Goal: Task Accomplishment & Management: Manage account settings

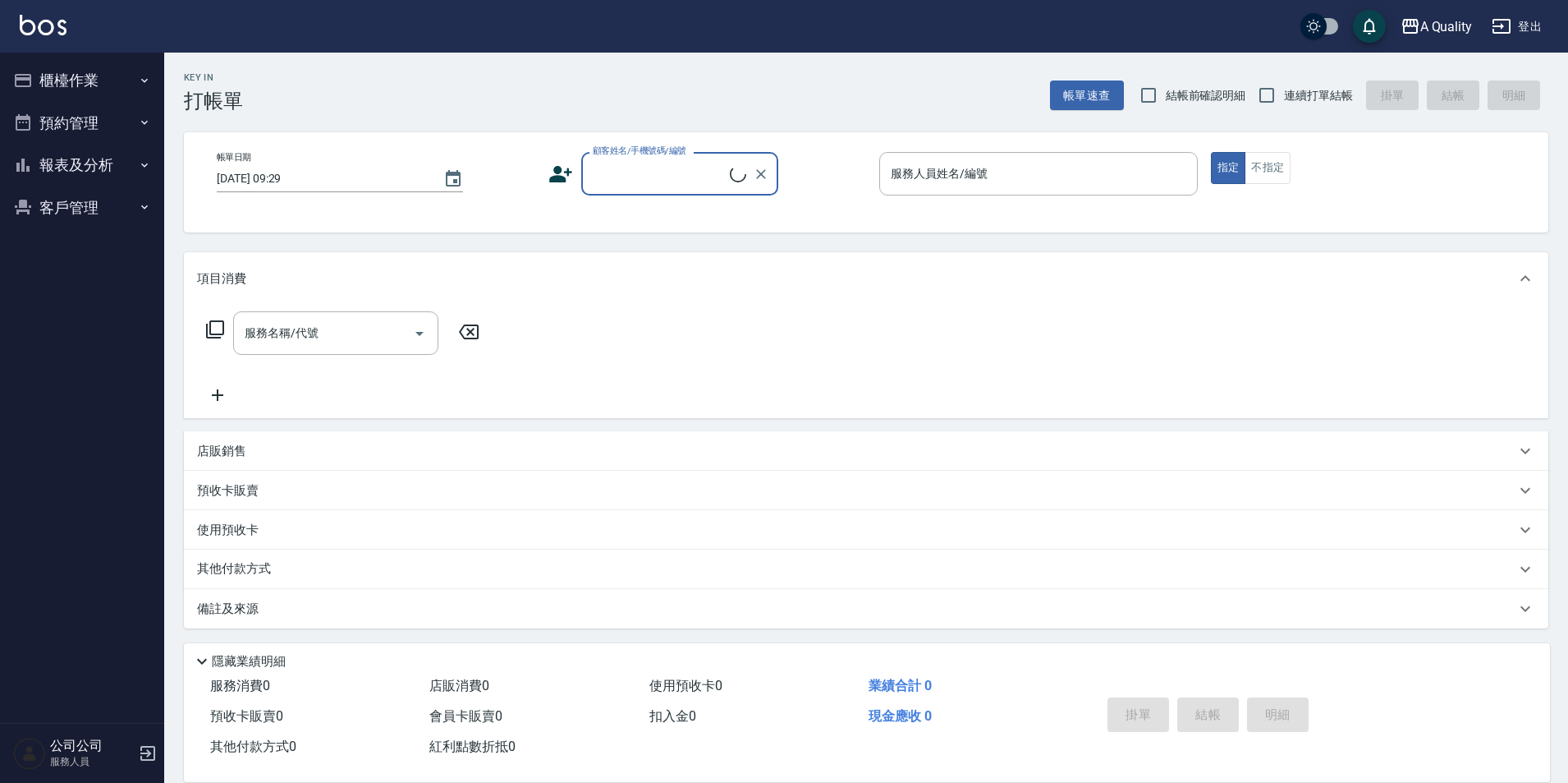
click at [110, 134] on button "預約管理" at bounding box center [82, 124] width 151 height 43
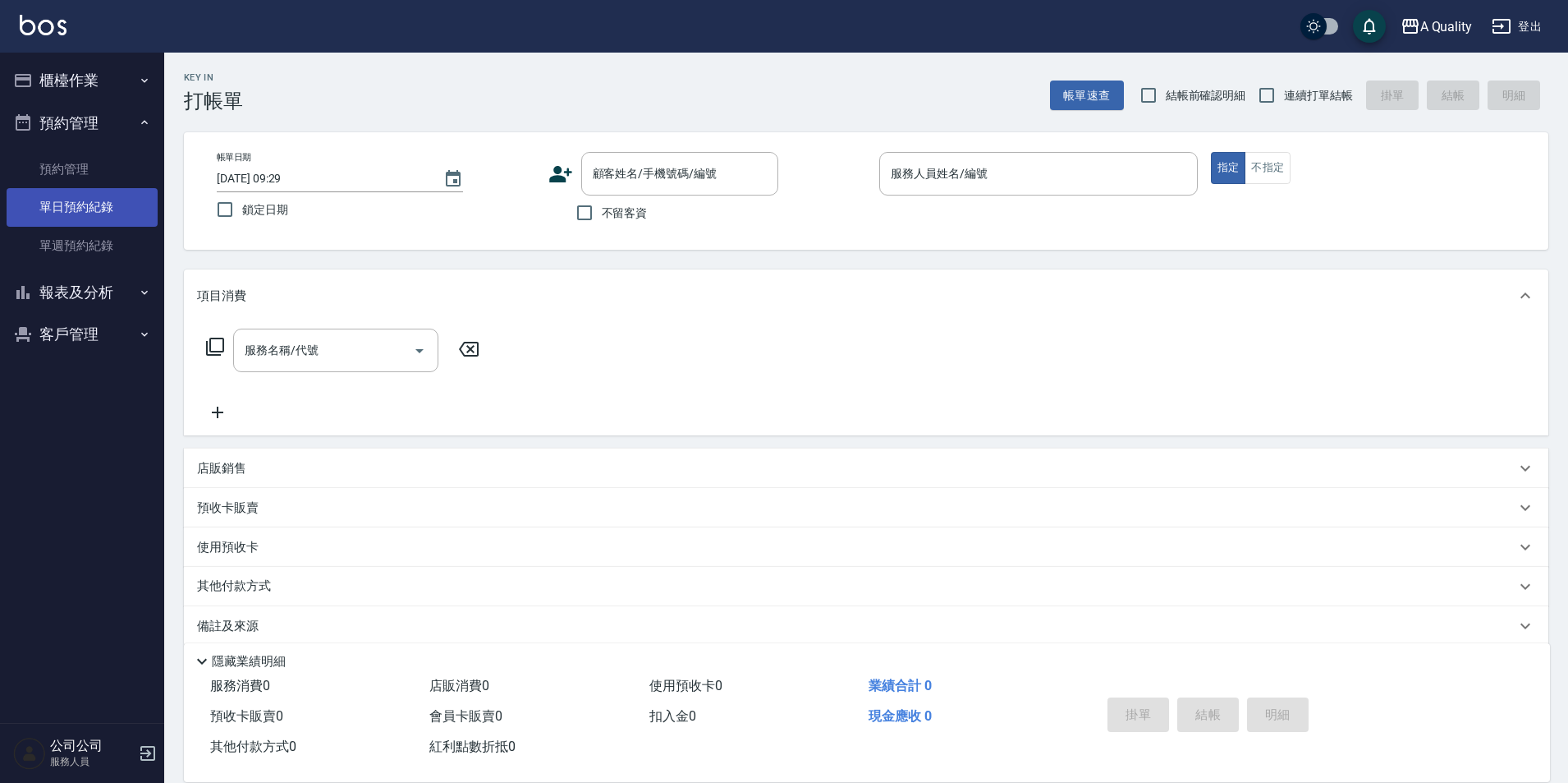
click at [108, 197] on link "單日預約紀錄" at bounding box center [82, 207] width 151 height 38
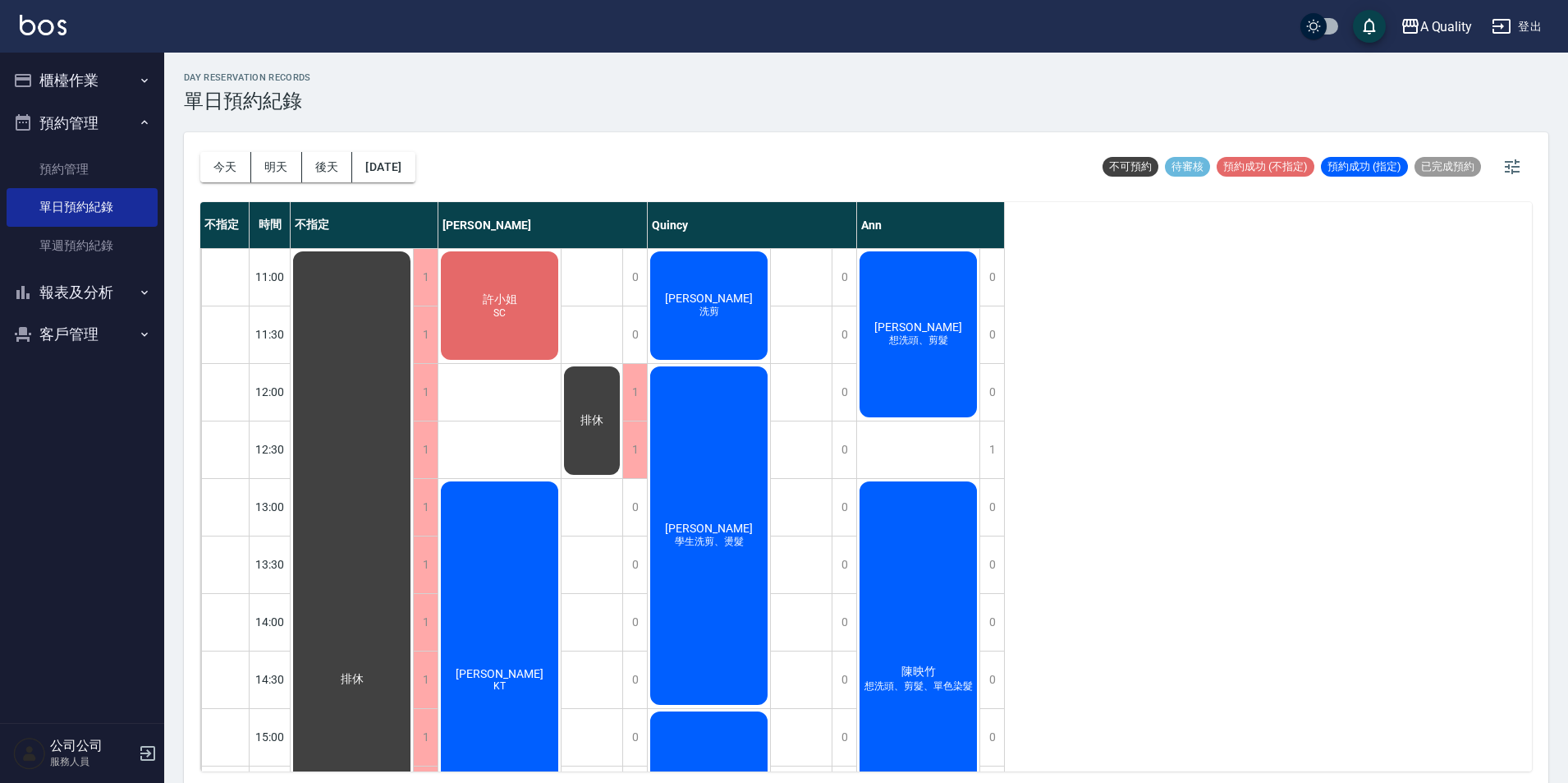
click at [413, 584] on div "[PERSON_NAME]" at bounding box center [352, 679] width 123 height 861
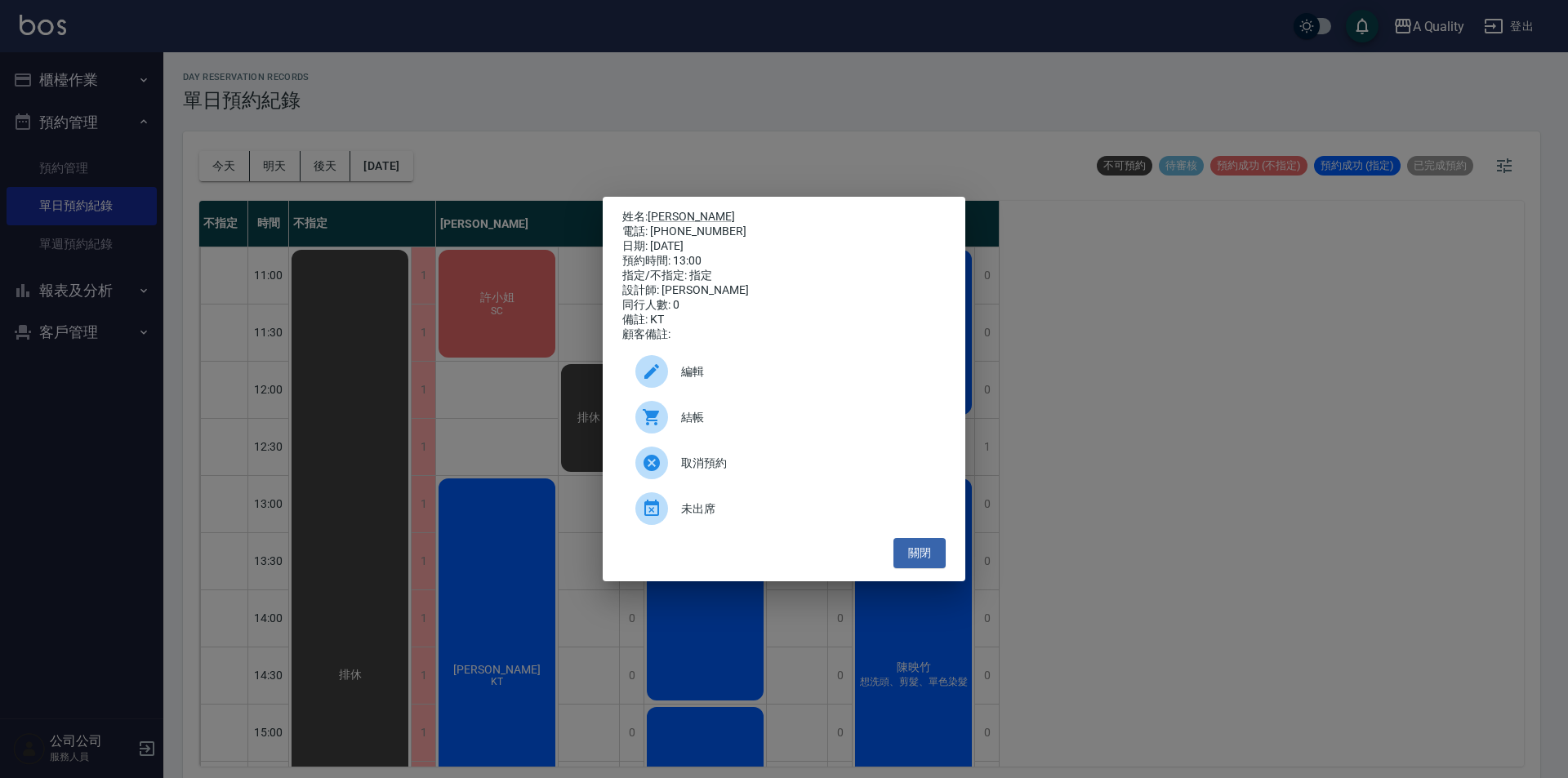
click at [648, 224] on div "電話: [PHONE_NUMBER]" at bounding box center [784, 231] width 324 height 15
click at [664, 211] on link "[PERSON_NAME]" at bounding box center [691, 216] width 87 height 13
click at [914, 556] on button "關閉" at bounding box center [919, 552] width 52 height 30
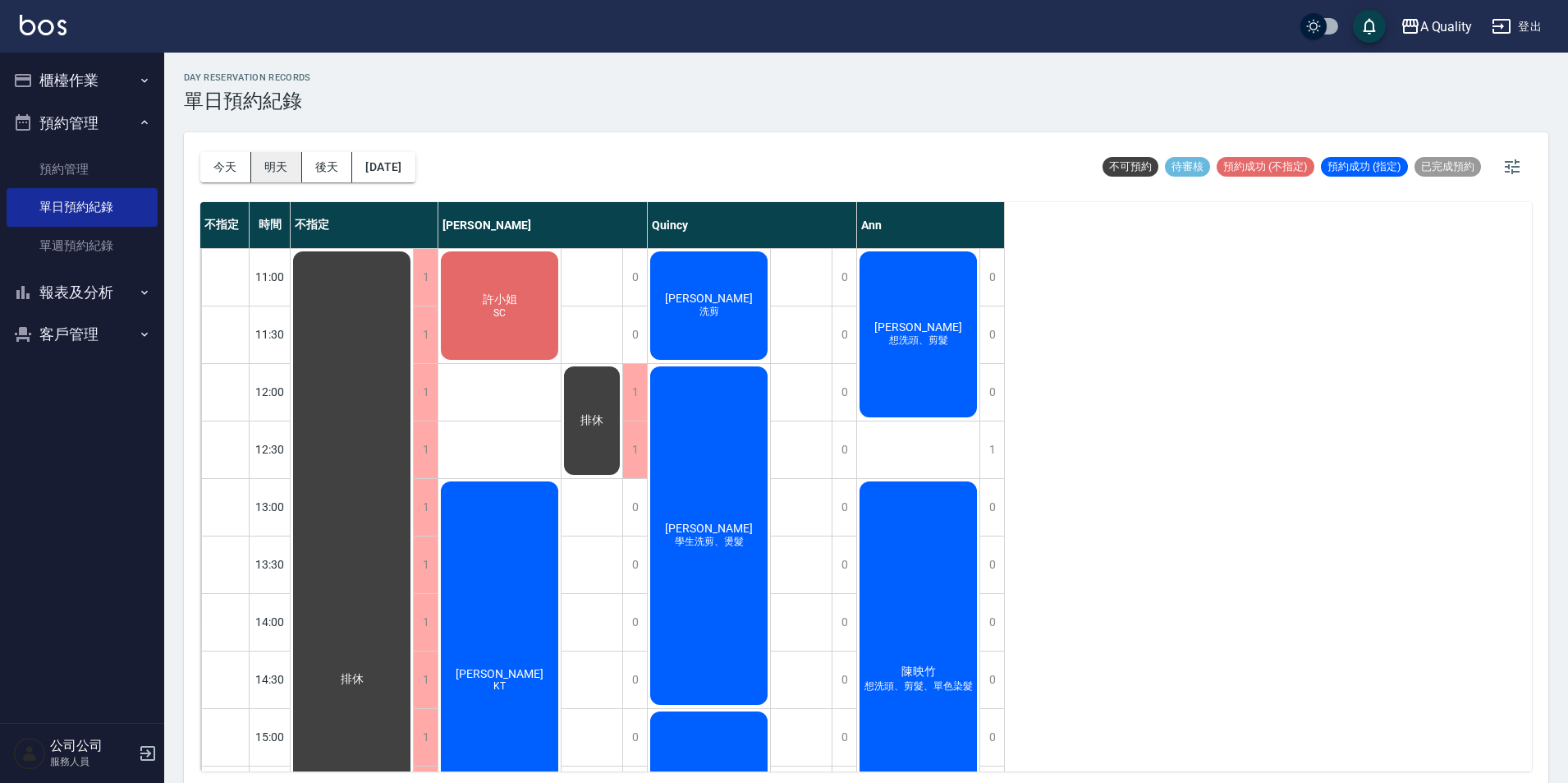
click at [289, 171] on button "明天" at bounding box center [276, 167] width 51 height 30
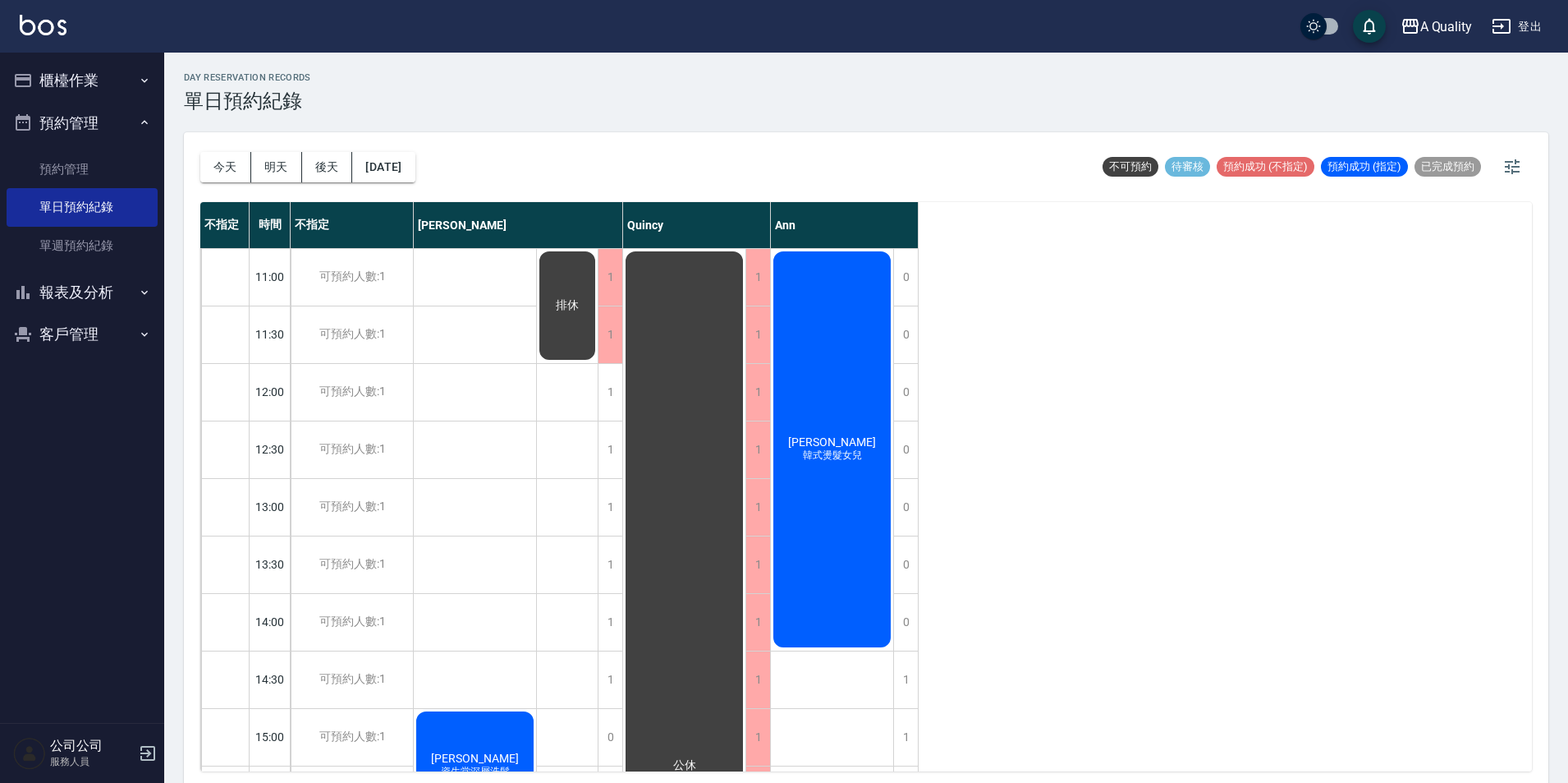
click at [318, 185] on div "[DATE] [DATE] [DATE] [DATE]" at bounding box center [307, 167] width 215 height 70
click at [320, 172] on button "後天" at bounding box center [327, 167] width 51 height 30
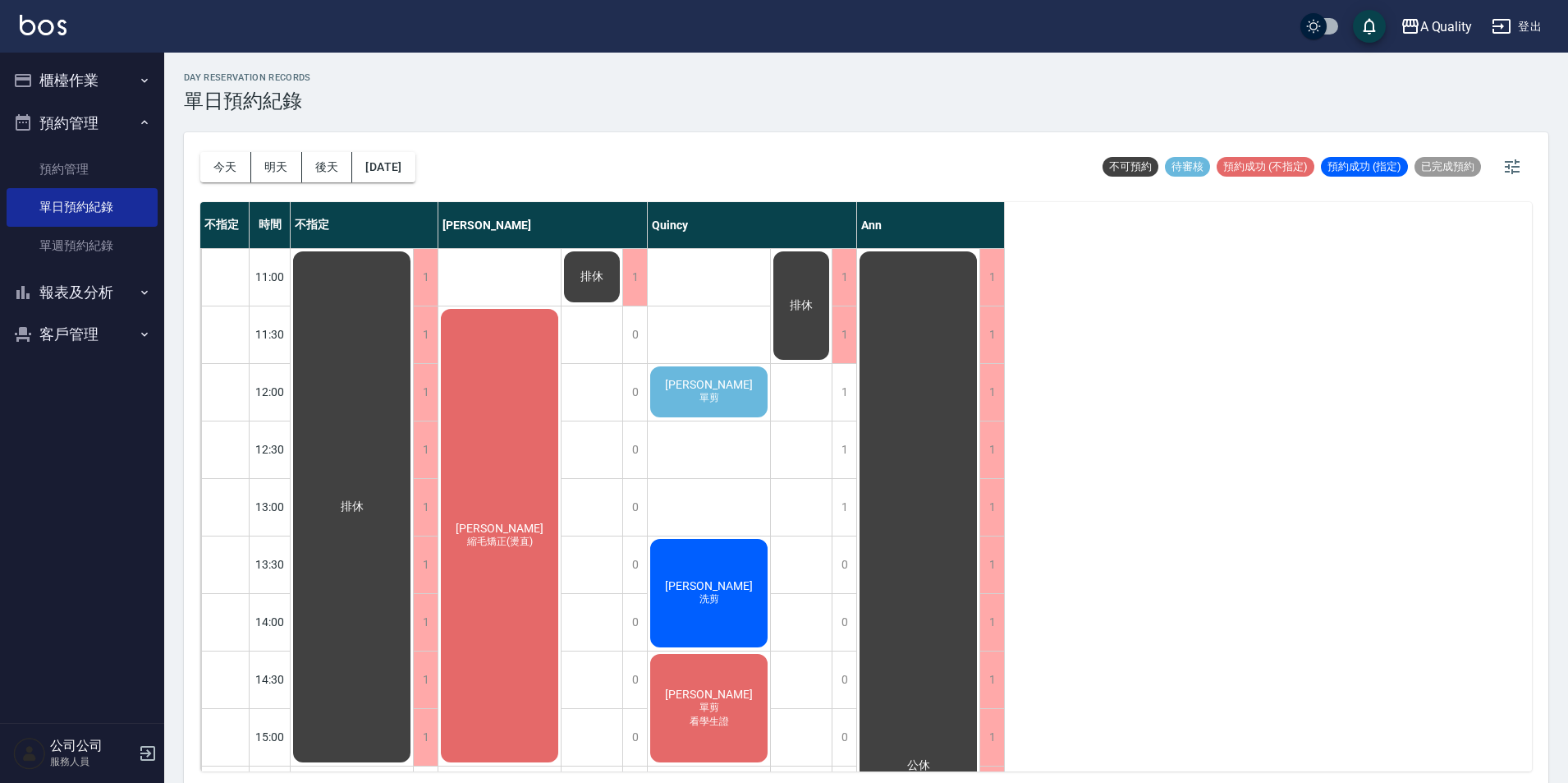
click at [367, 500] on span "[PERSON_NAME]" at bounding box center [352, 507] width 29 height 15
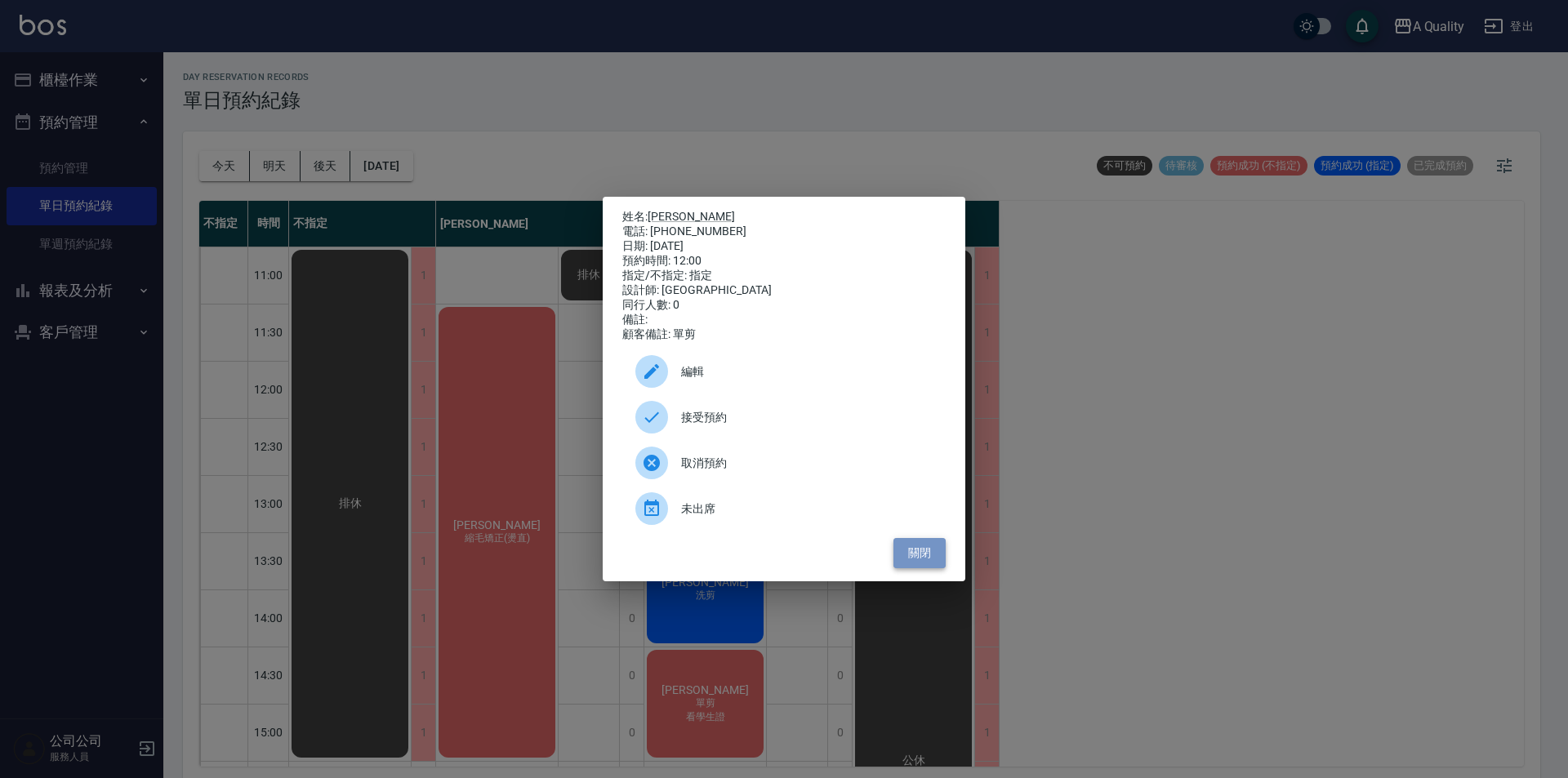
click at [941, 566] on button "關閉" at bounding box center [919, 552] width 52 height 30
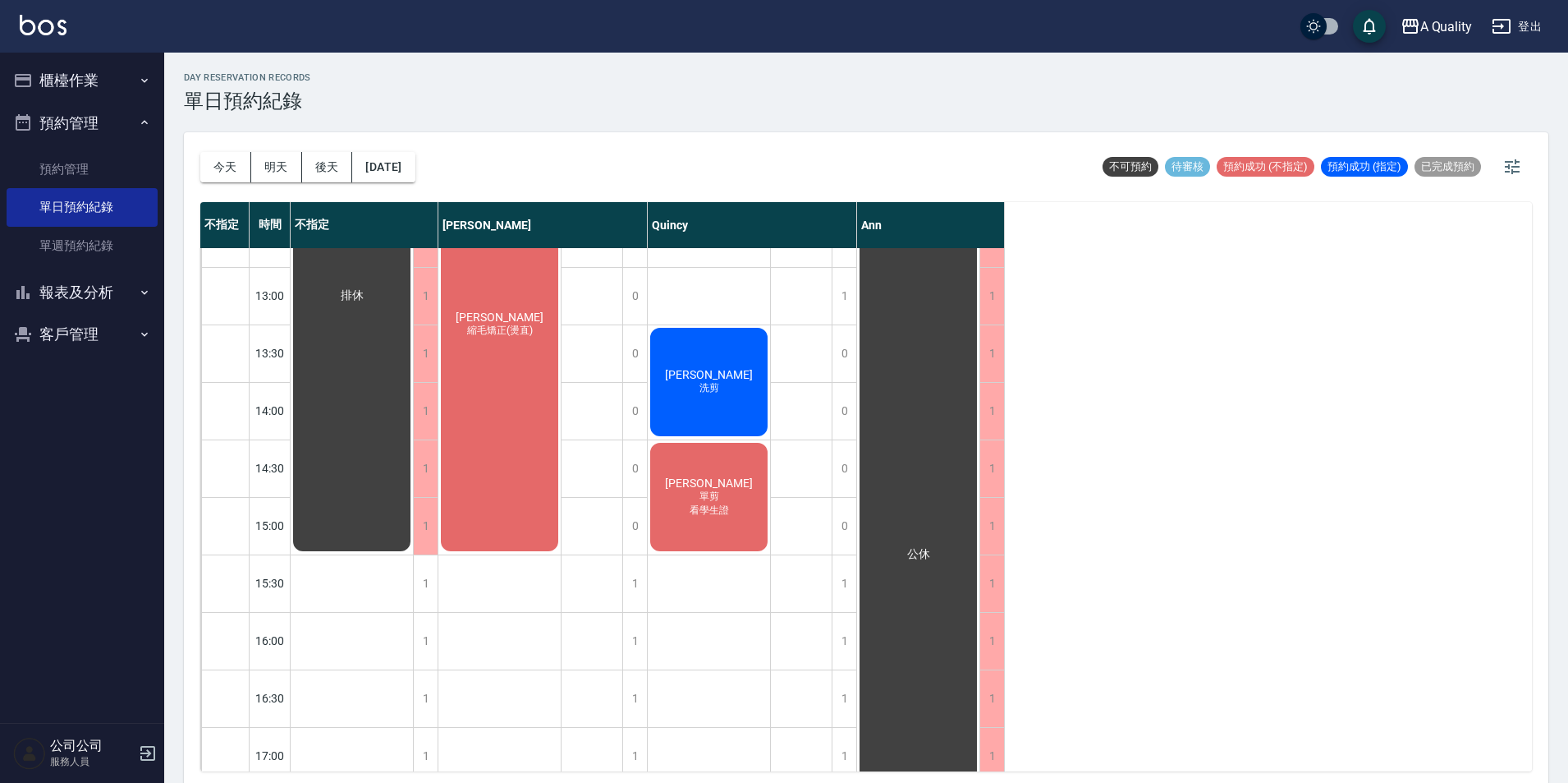
scroll to position [114, 0]
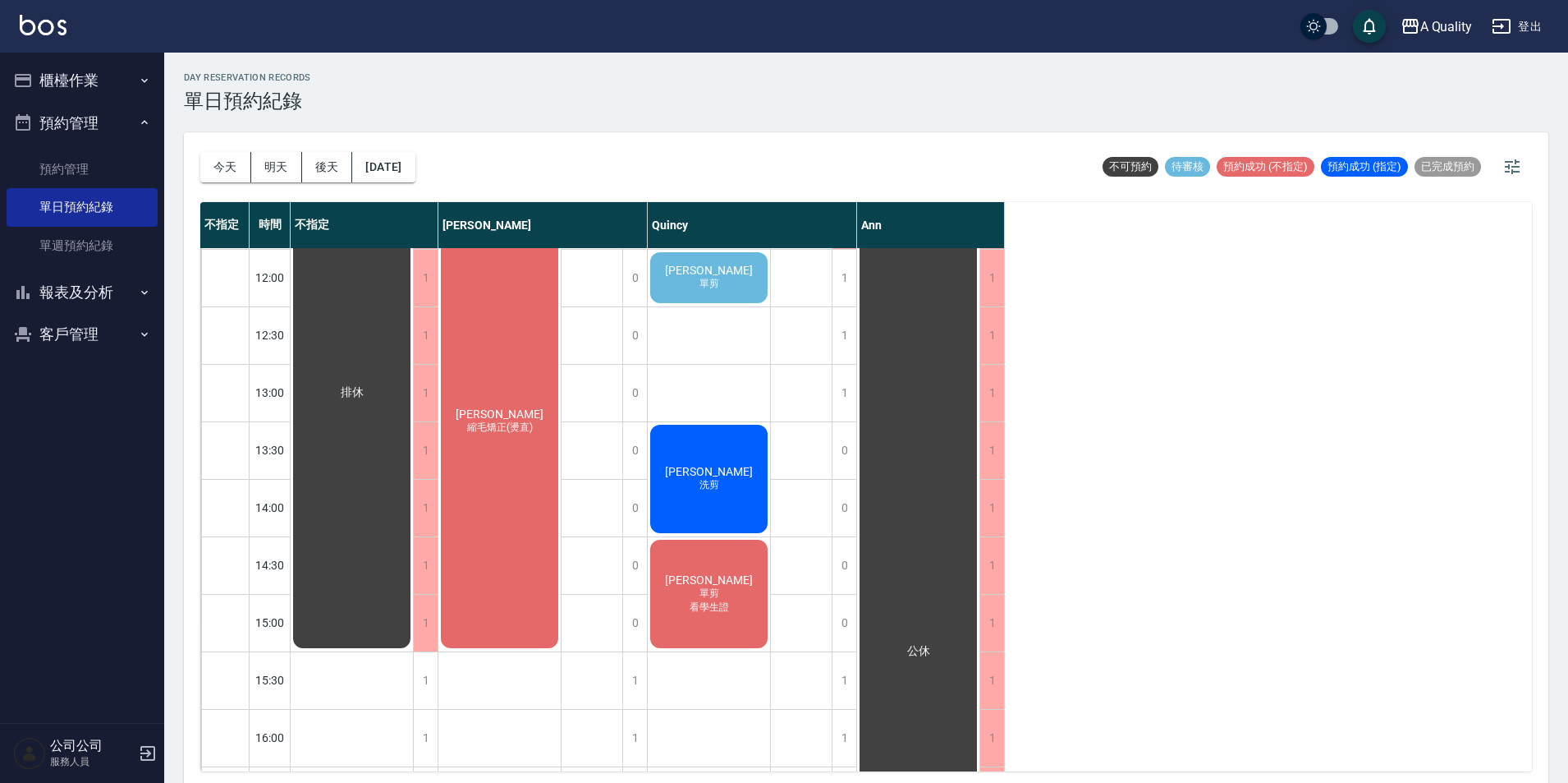
click at [327, 151] on div "[DATE] [DATE] [DATE] [DATE]" at bounding box center [307, 167] width 215 height 70
click at [327, 155] on button "後天" at bounding box center [327, 167] width 51 height 30
click at [415, 162] on button "[DATE]" at bounding box center [383, 167] width 63 height 30
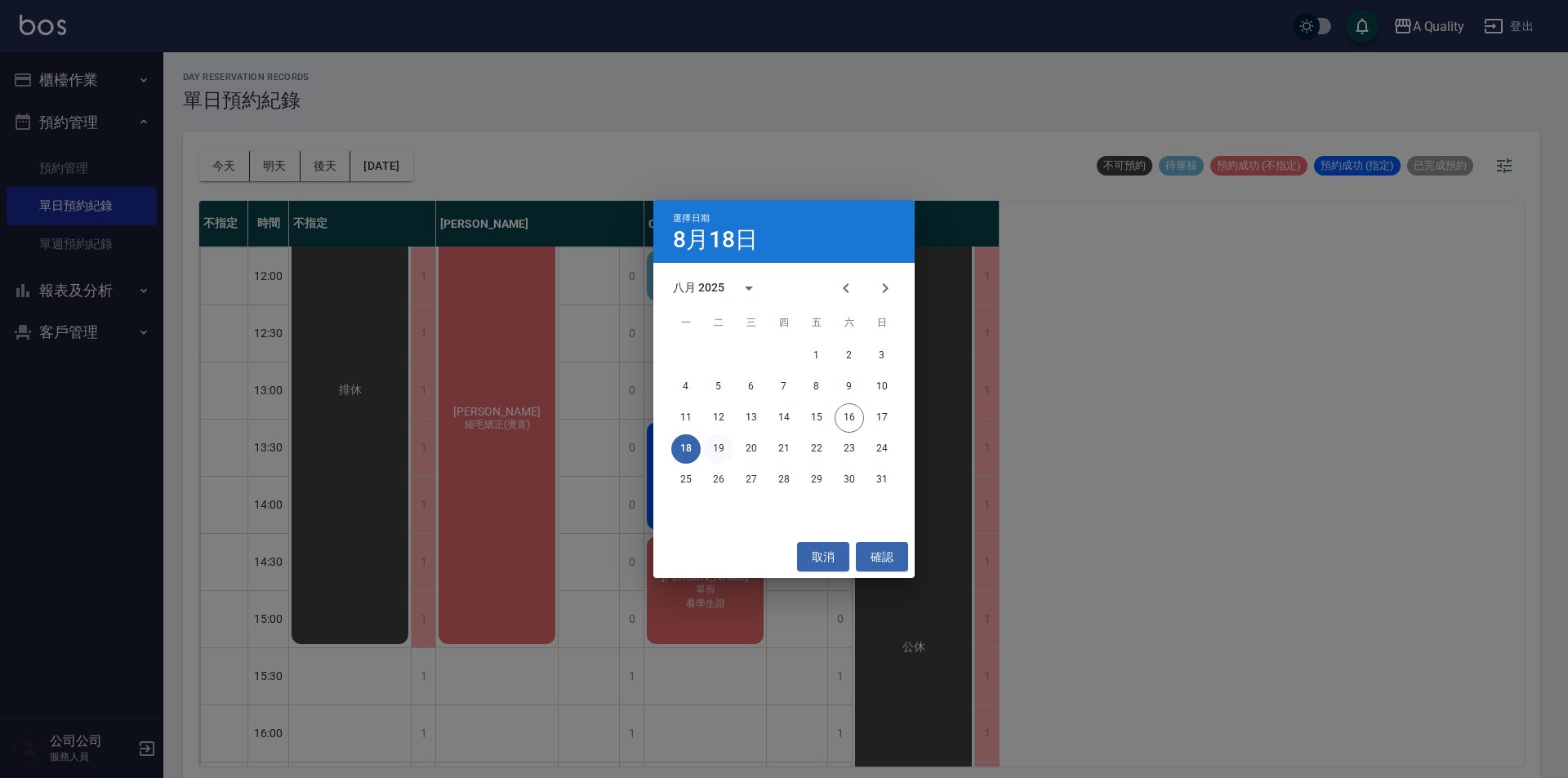
click at [713, 458] on button "19" at bounding box center [719, 449] width 29 height 29
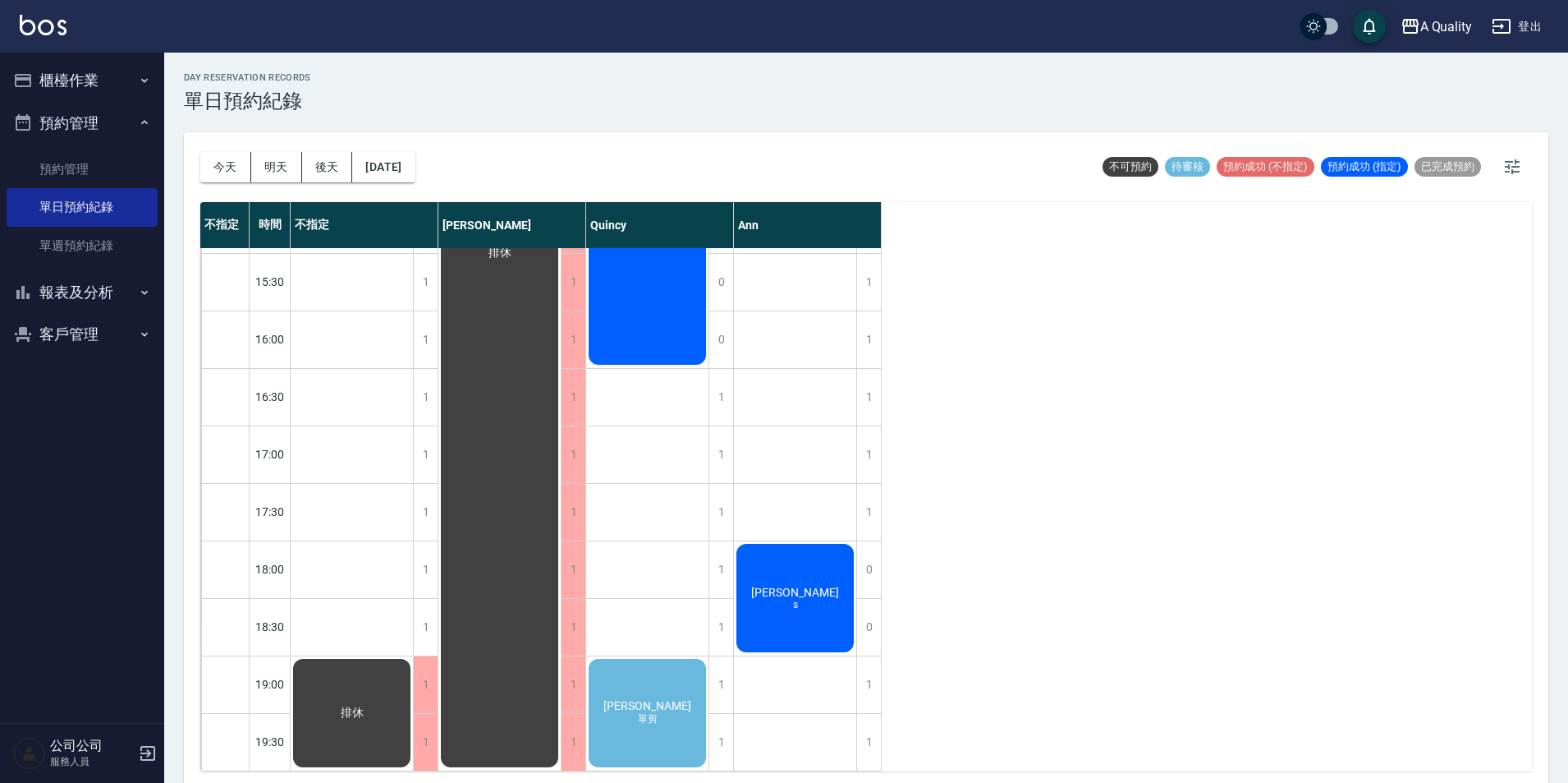
scroll to position [525, 0]
click at [377, 130] on div "day Reservation records 單日預約紀錄 [DATE] [DATE] [DATE] [DATE] 不可預約 待審核 預約成功 (不指定) …" at bounding box center [866, 420] width 1404 height 735
click at [391, 158] on button "[DATE]" at bounding box center [383, 167] width 63 height 30
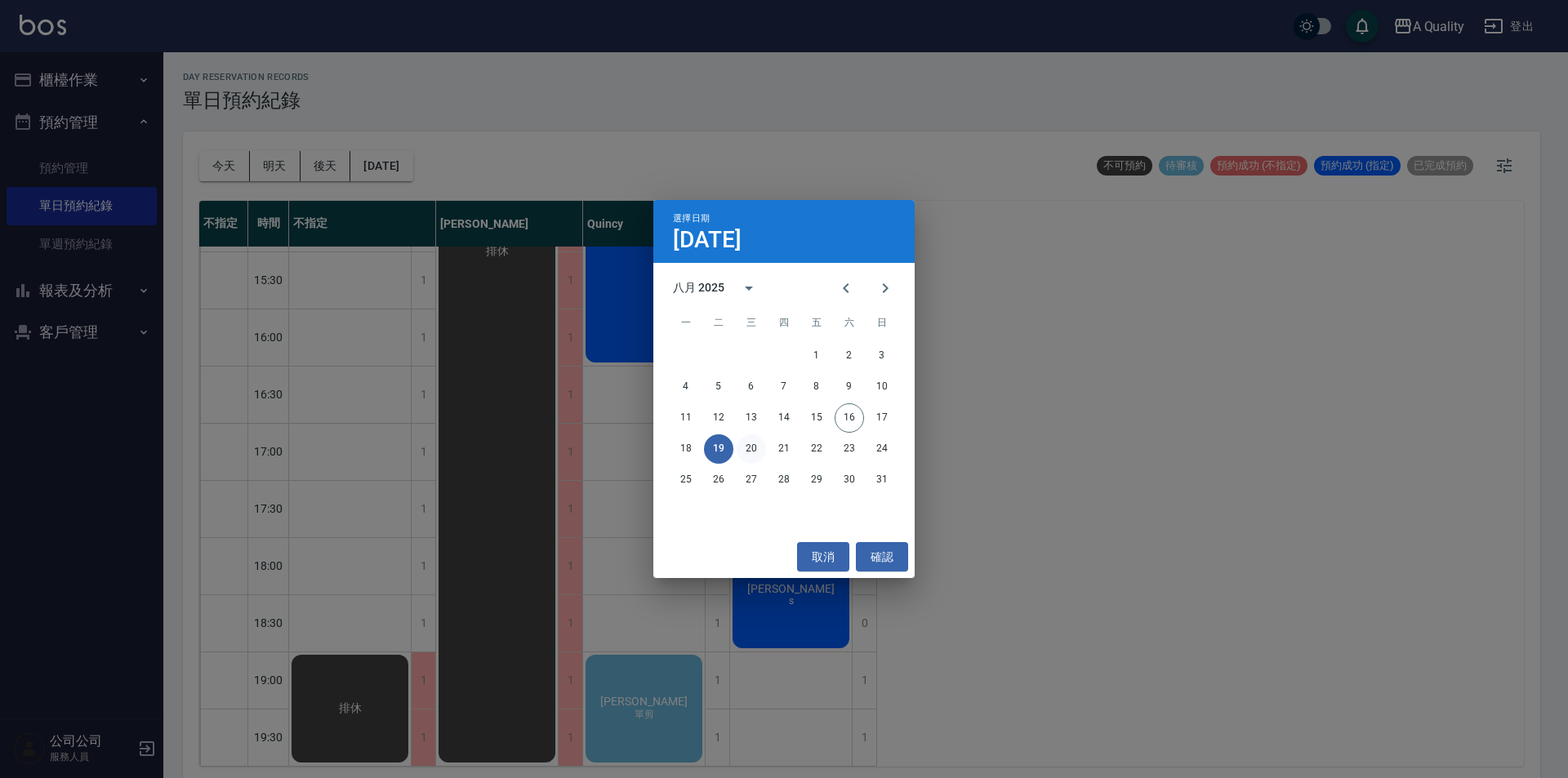
click at [749, 443] on button "20" at bounding box center [751, 449] width 29 height 29
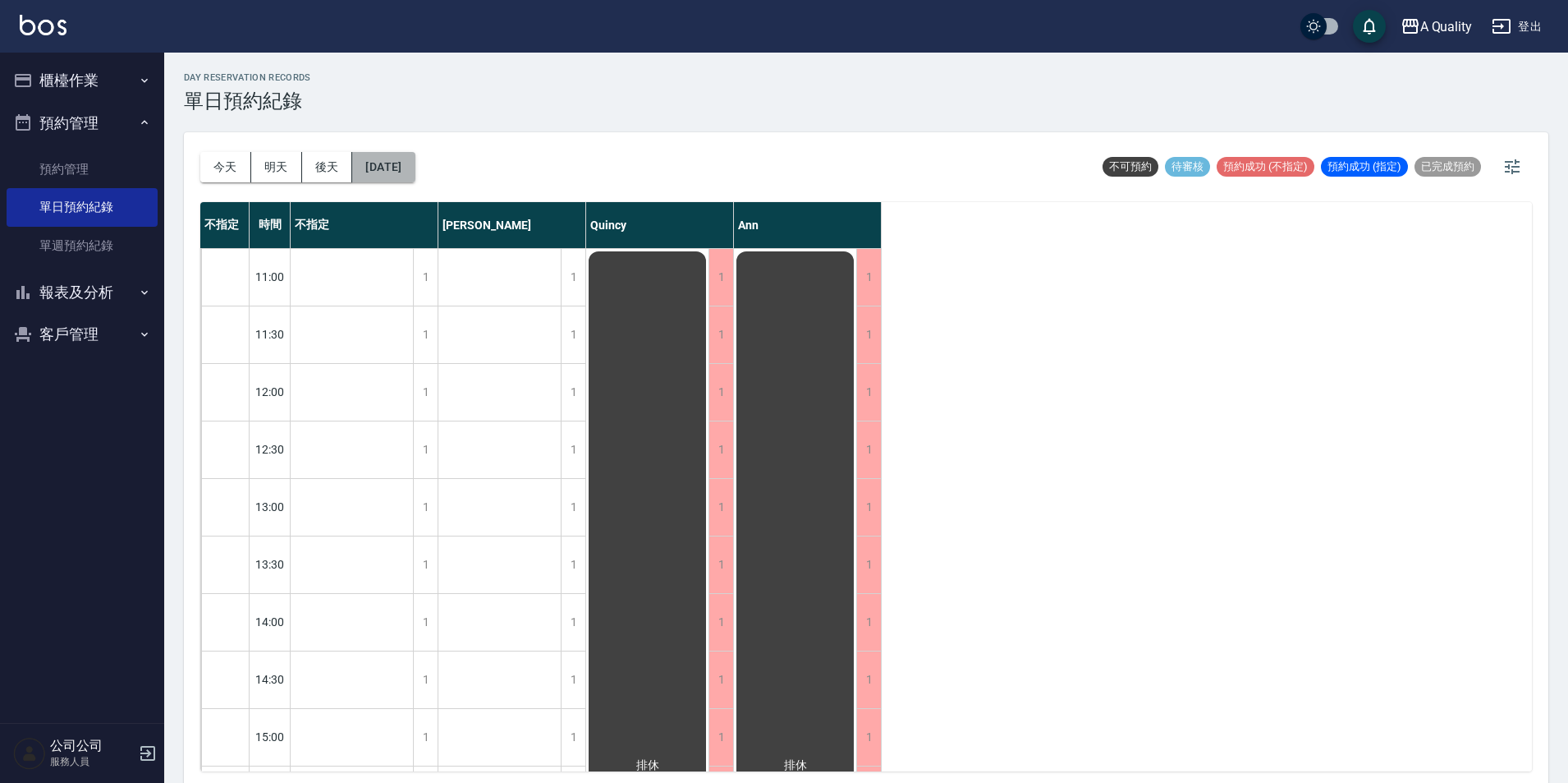
click at [393, 161] on button "[DATE]" at bounding box center [383, 167] width 63 height 30
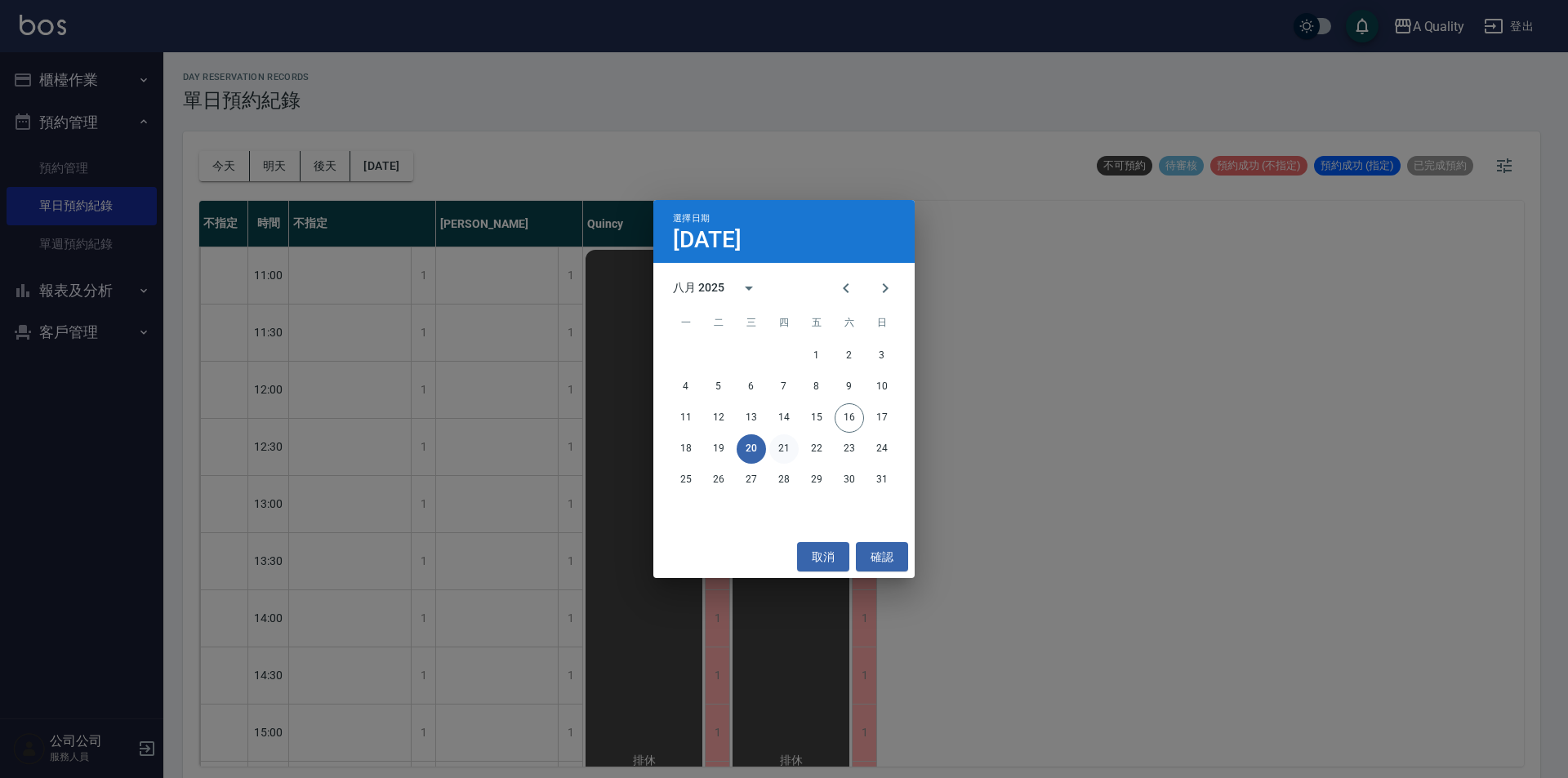
click at [778, 452] on button "21" at bounding box center [784, 449] width 29 height 29
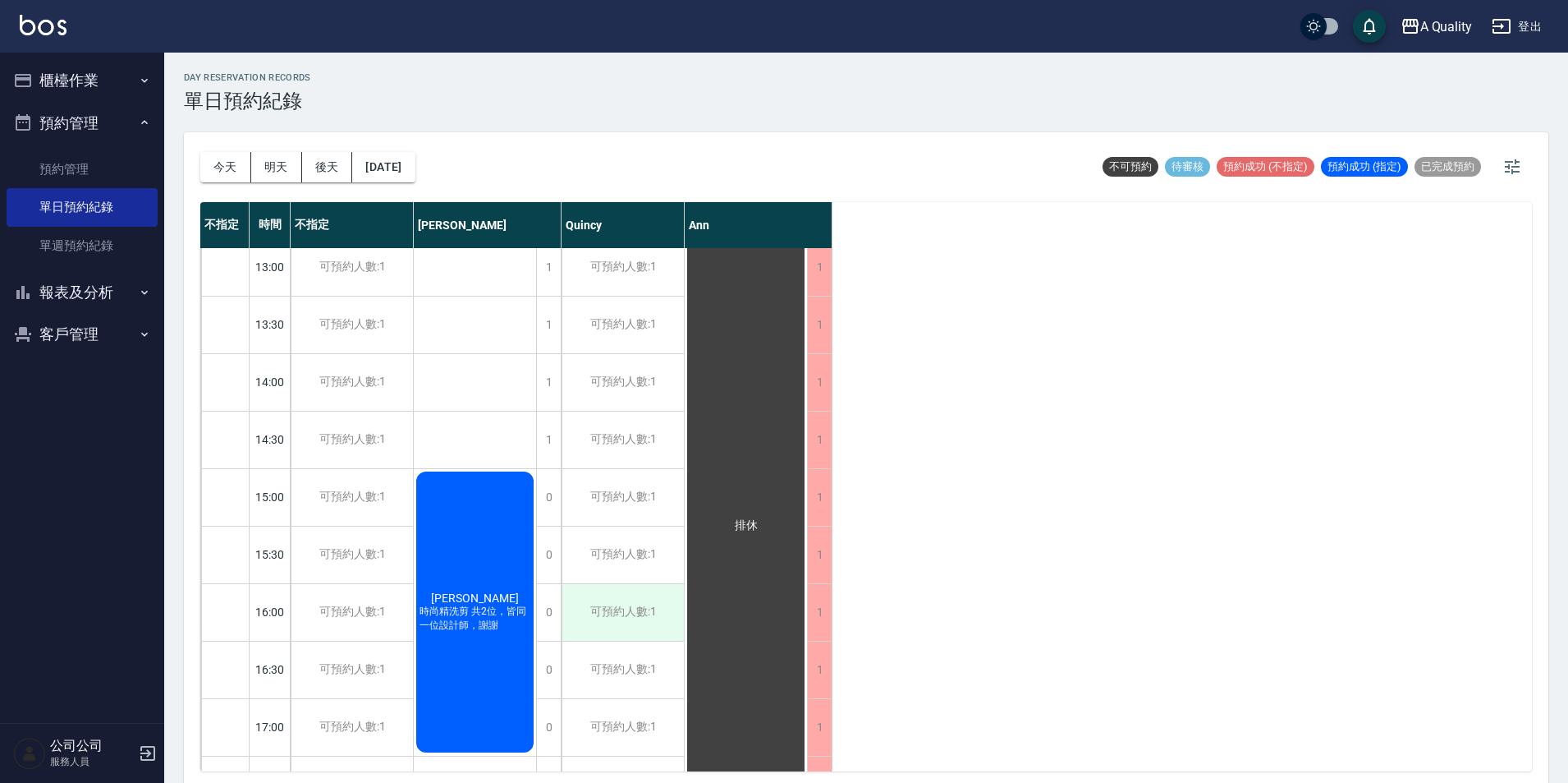
scroll to position [329, 0]
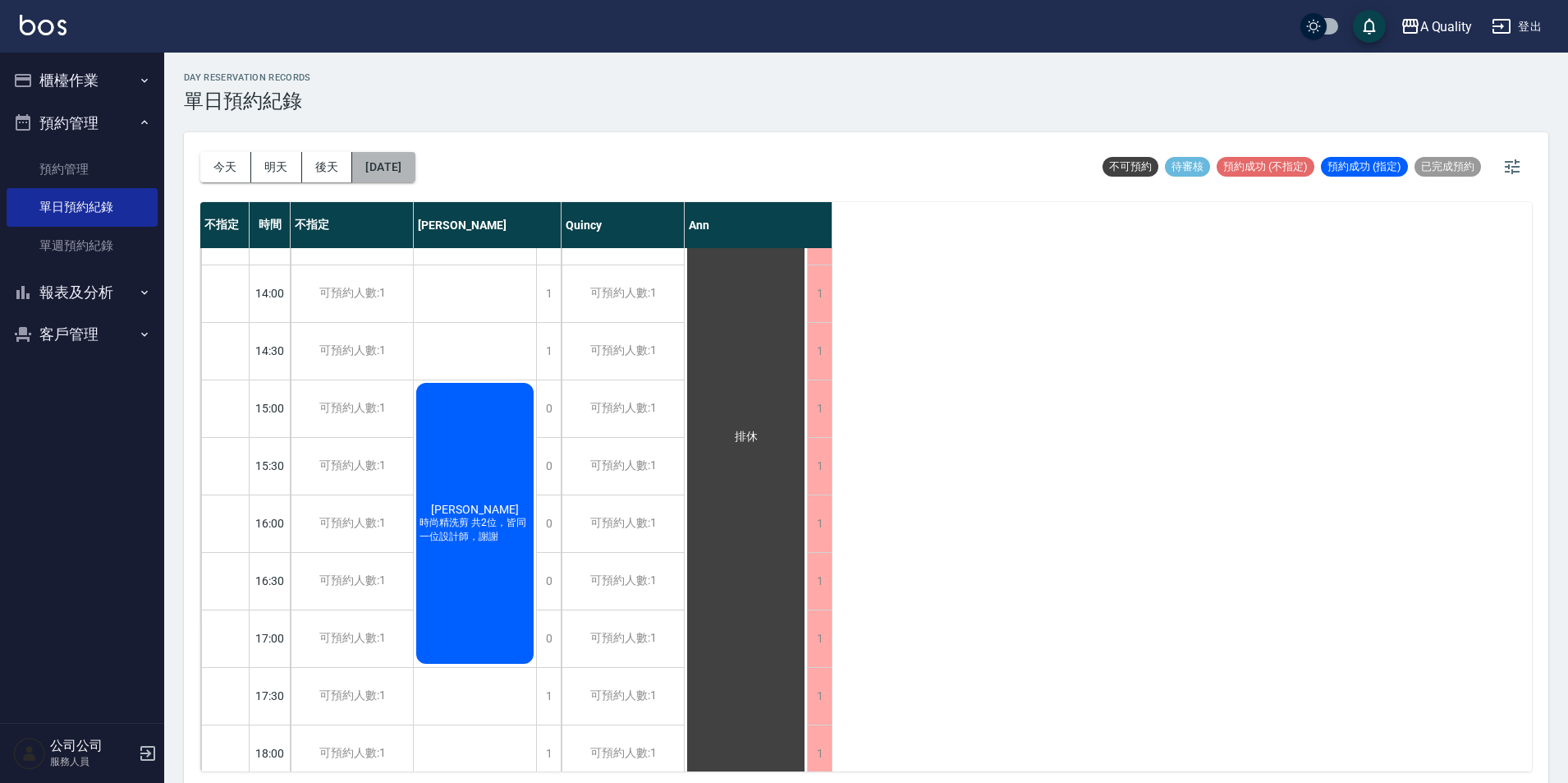
click at [415, 177] on button "[DATE]" at bounding box center [383, 167] width 63 height 30
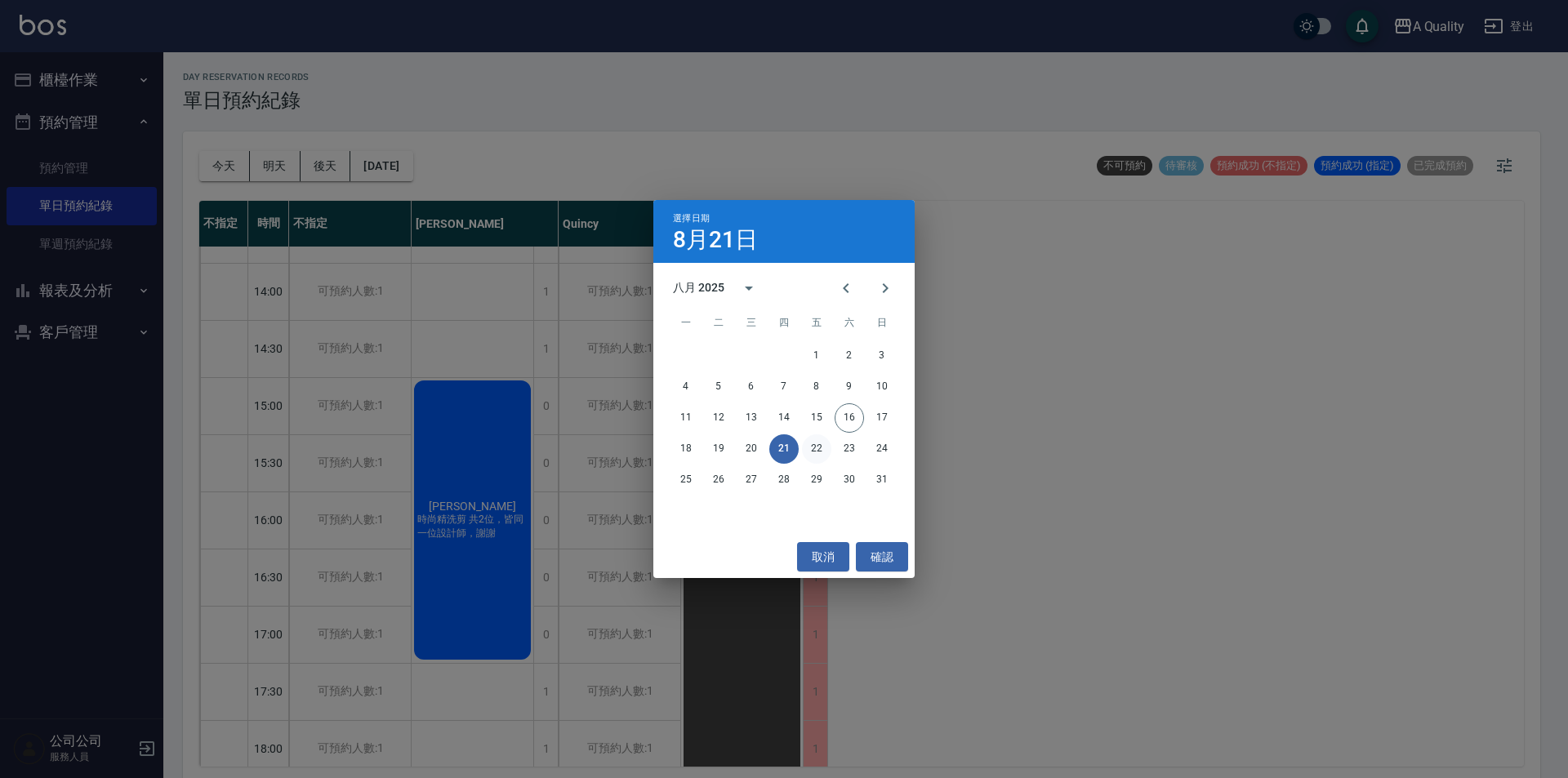
click at [814, 448] on button "22" at bounding box center [816, 449] width 29 height 29
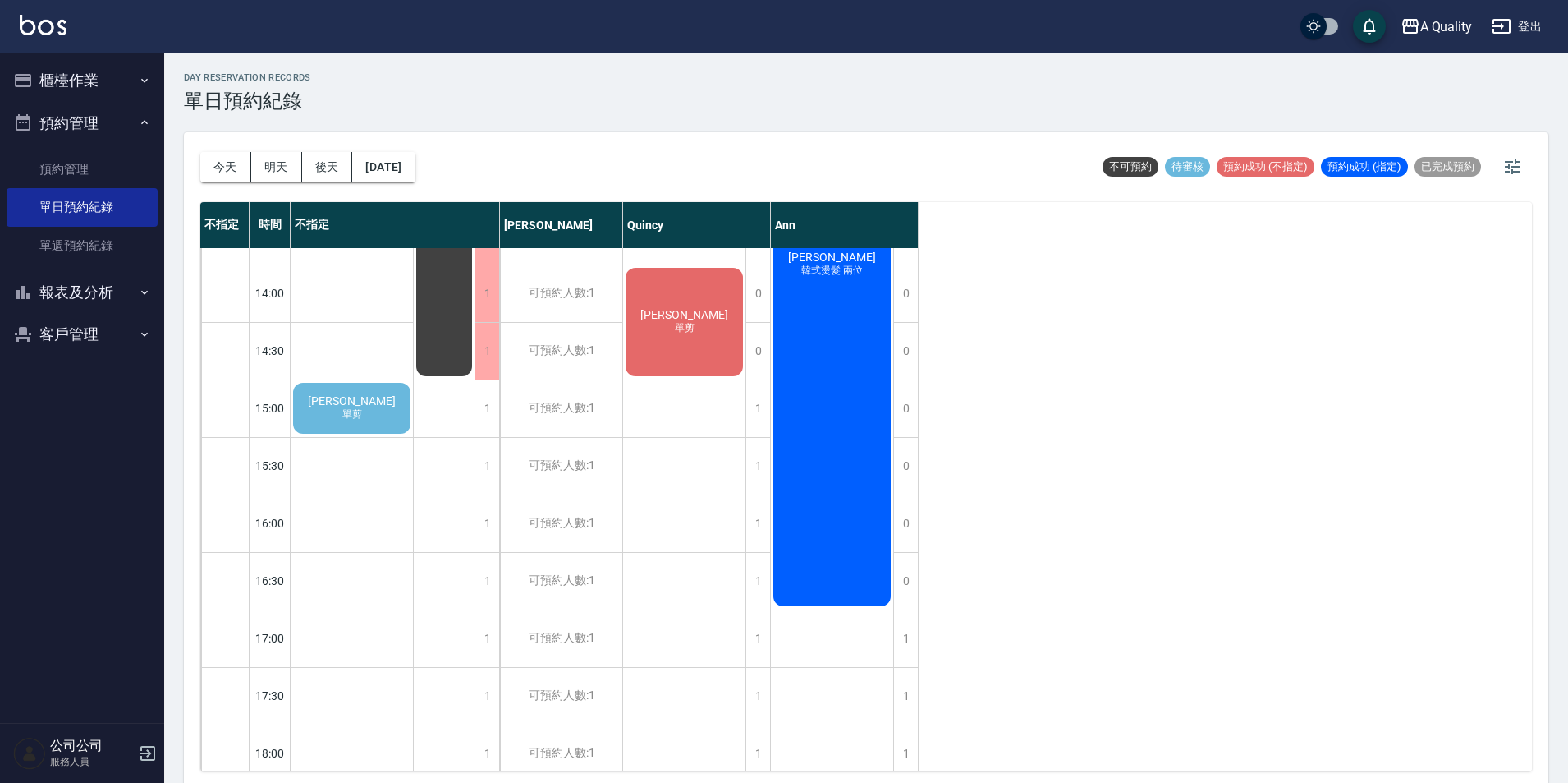
click at [348, 411] on span "單剪" at bounding box center [352, 414] width 27 height 14
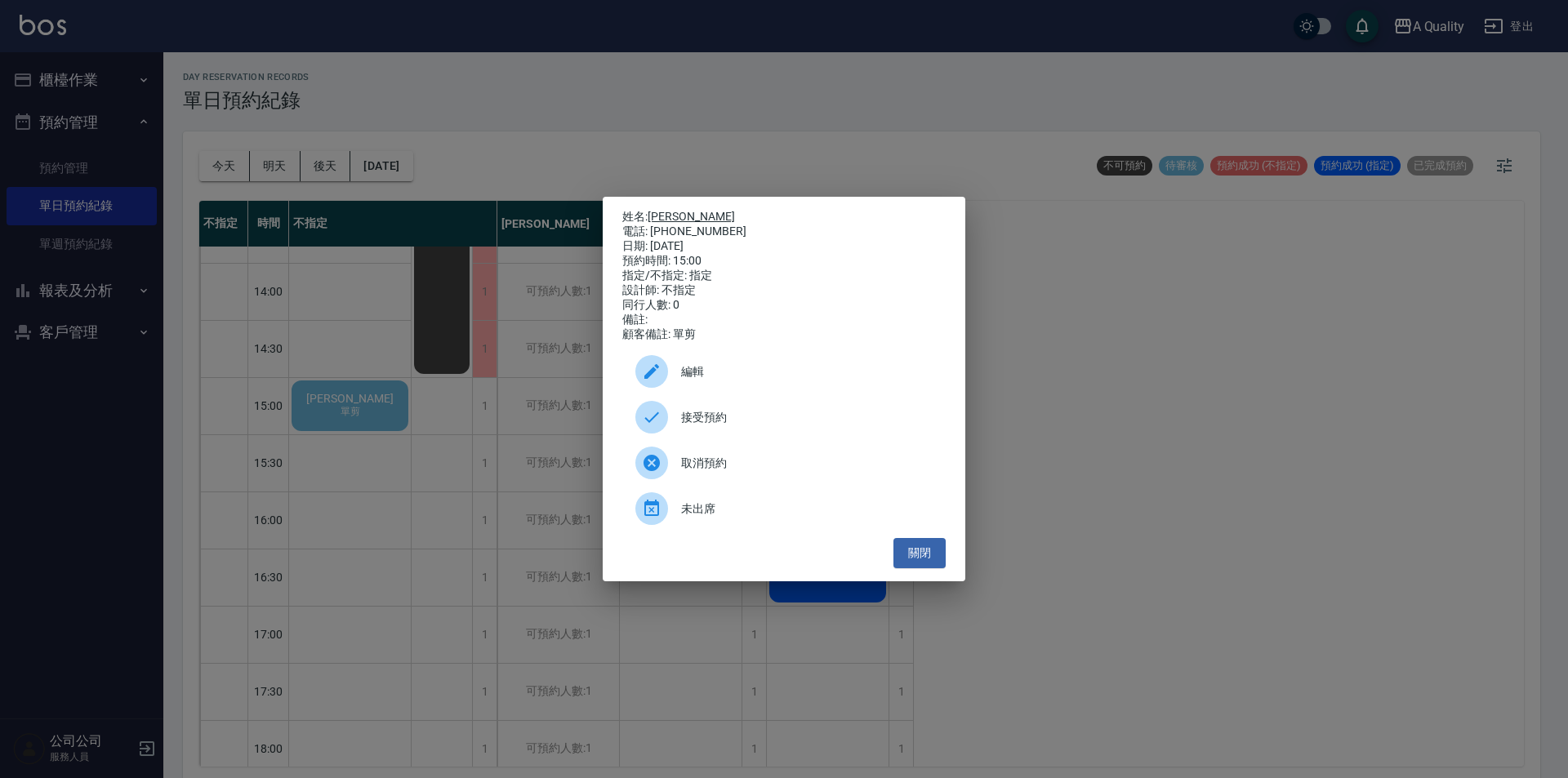
click at [670, 210] on link "[PERSON_NAME]" at bounding box center [691, 216] width 87 height 13
click at [942, 548] on button "關閉" at bounding box center [919, 552] width 52 height 30
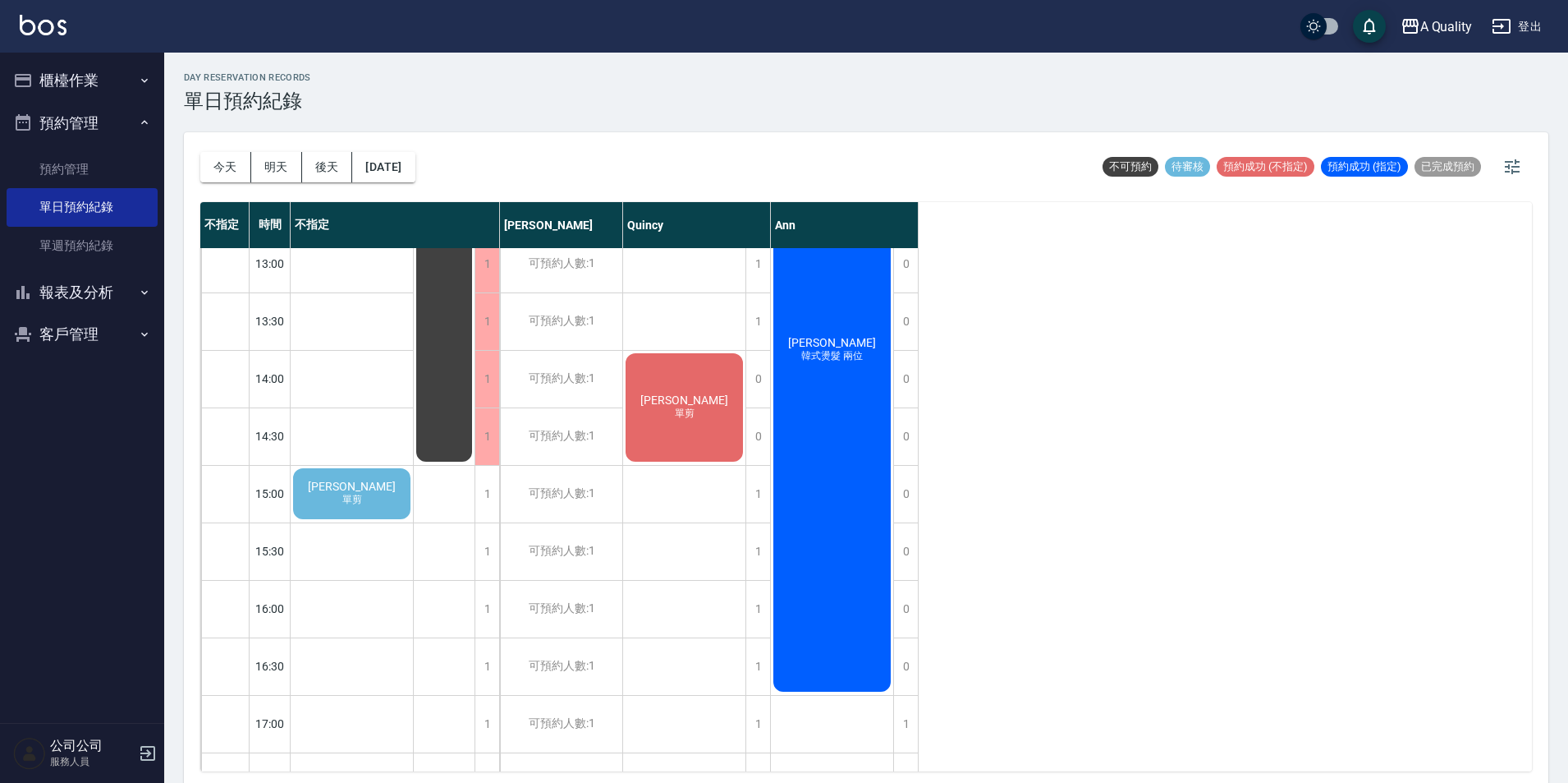
scroll to position [246, 0]
click at [412, 163] on button "[DATE]" at bounding box center [383, 167] width 63 height 30
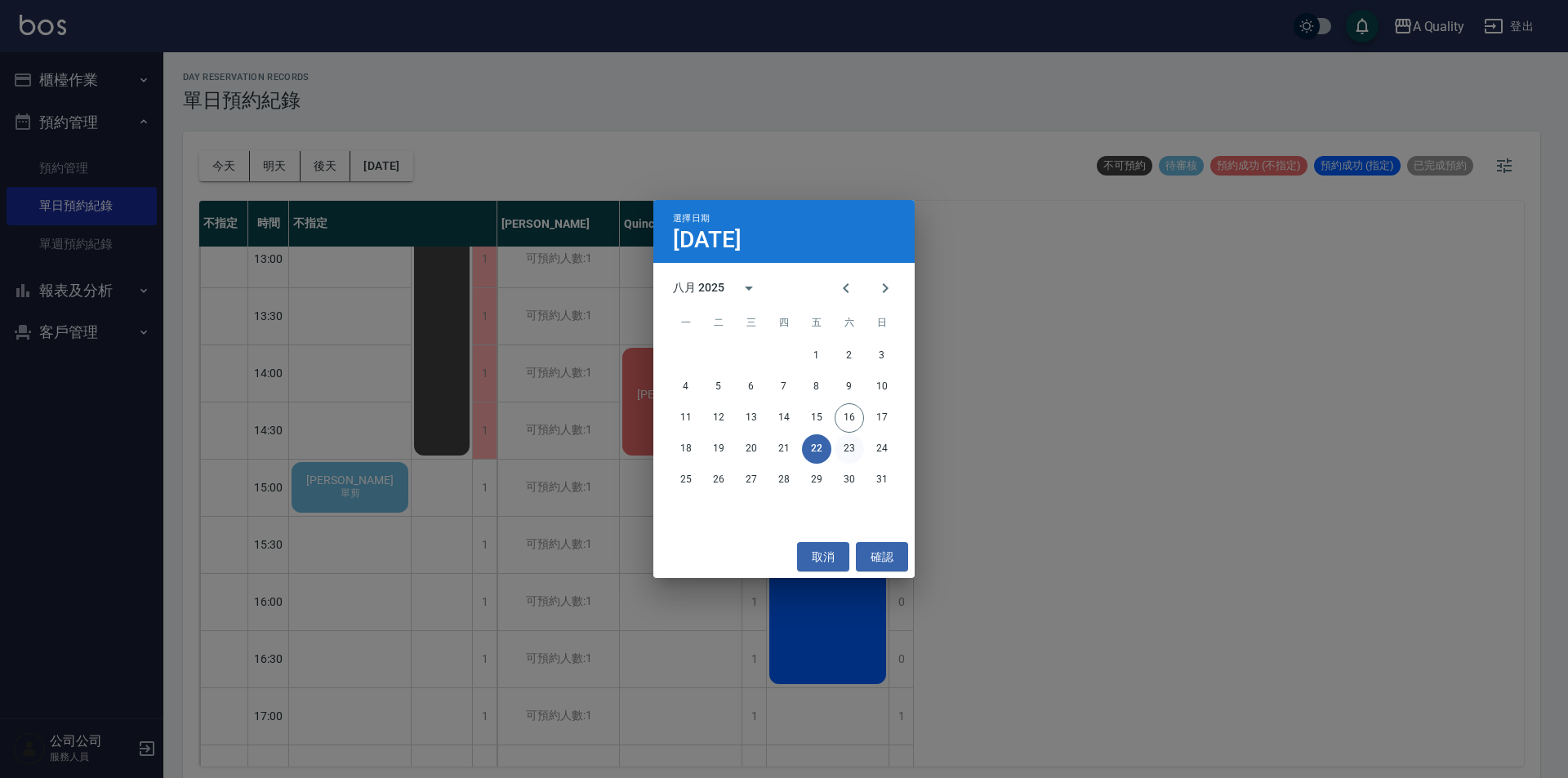
click at [849, 443] on button "23" at bounding box center [849, 449] width 29 height 29
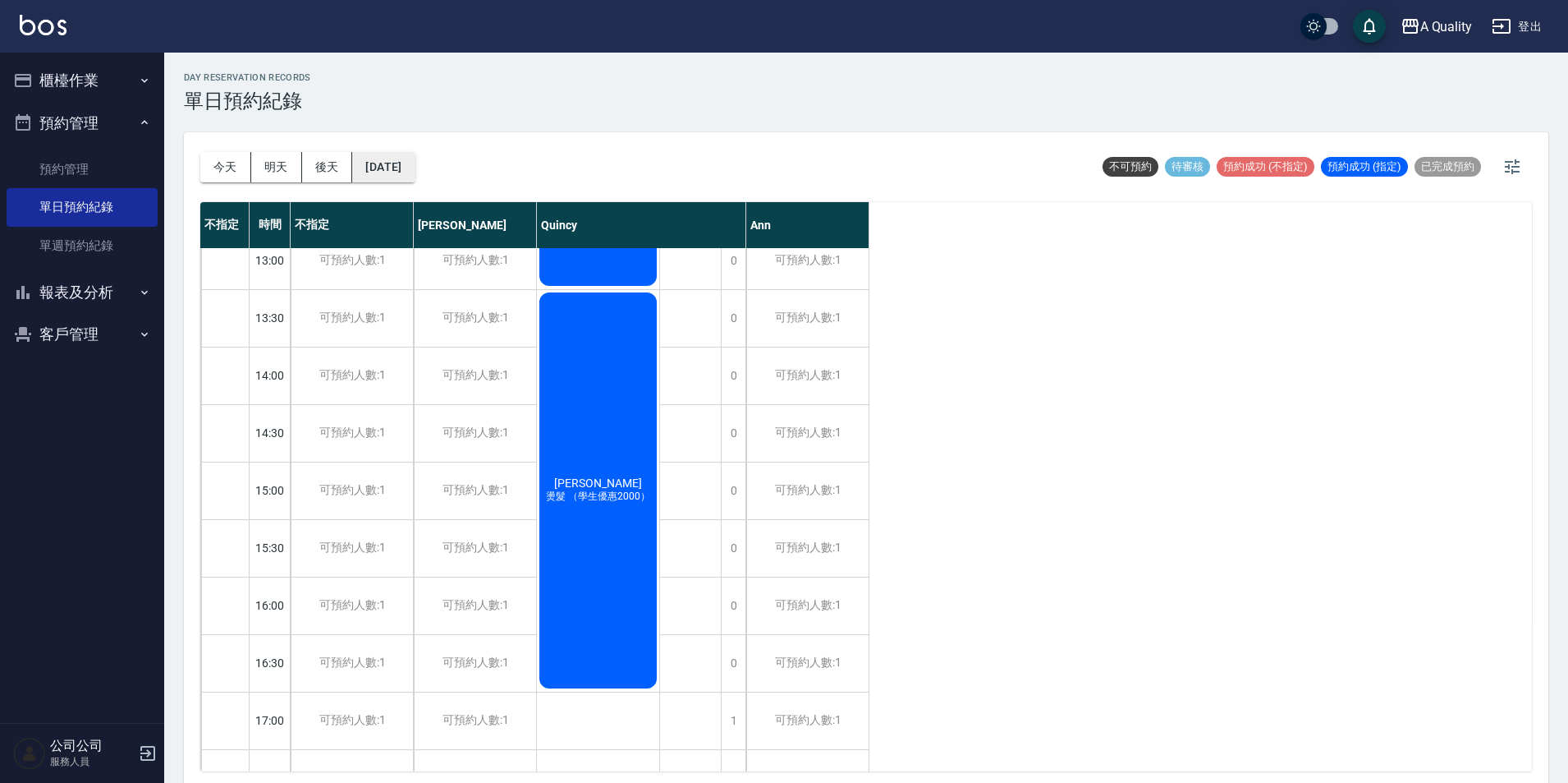
click at [403, 161] on button "[DATE]" at bounding box center [383, 167] width 63 height 30
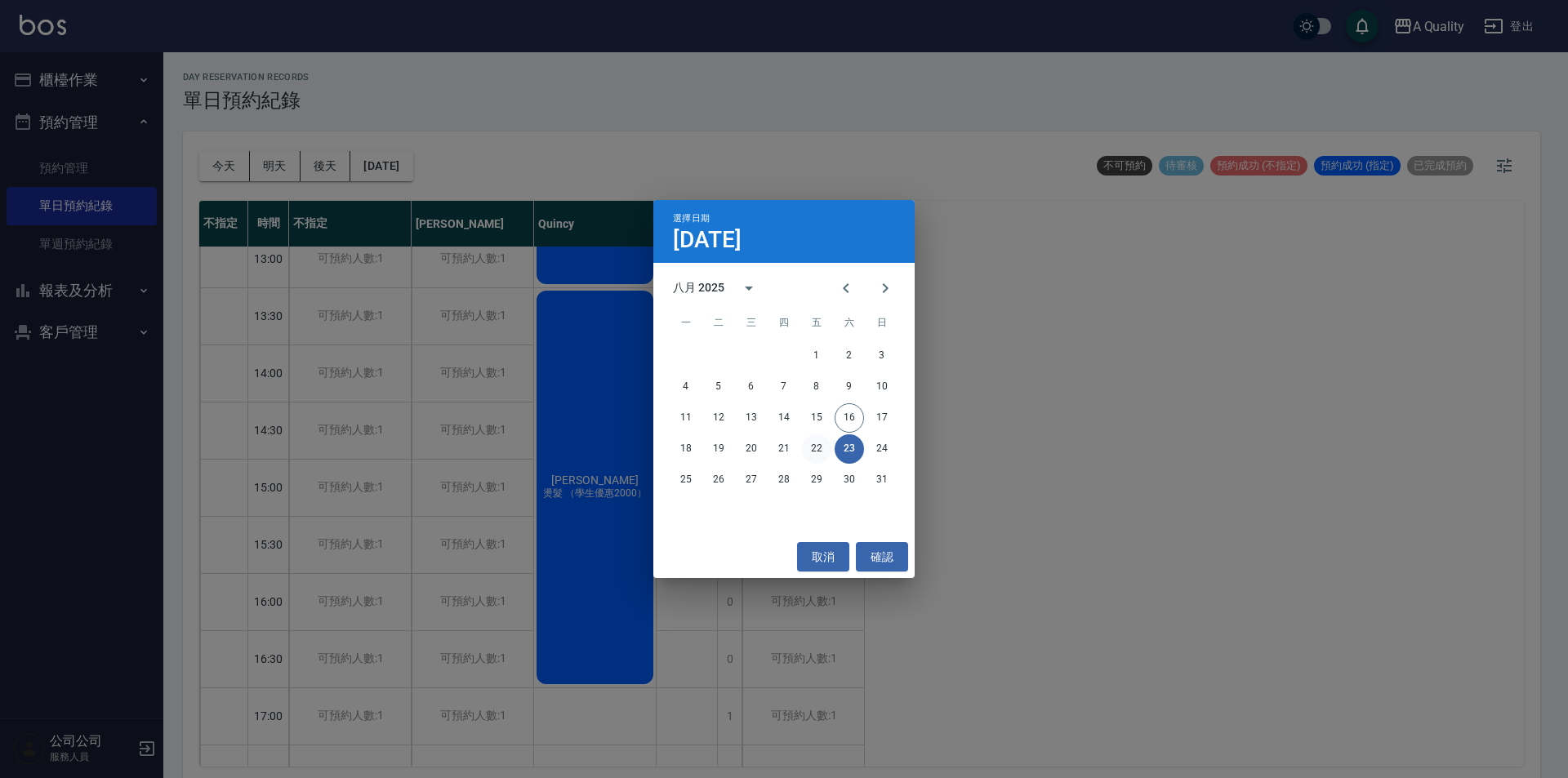
click at [819, 443] on button "22" at bounding box center [816, 449] width 29 height 29
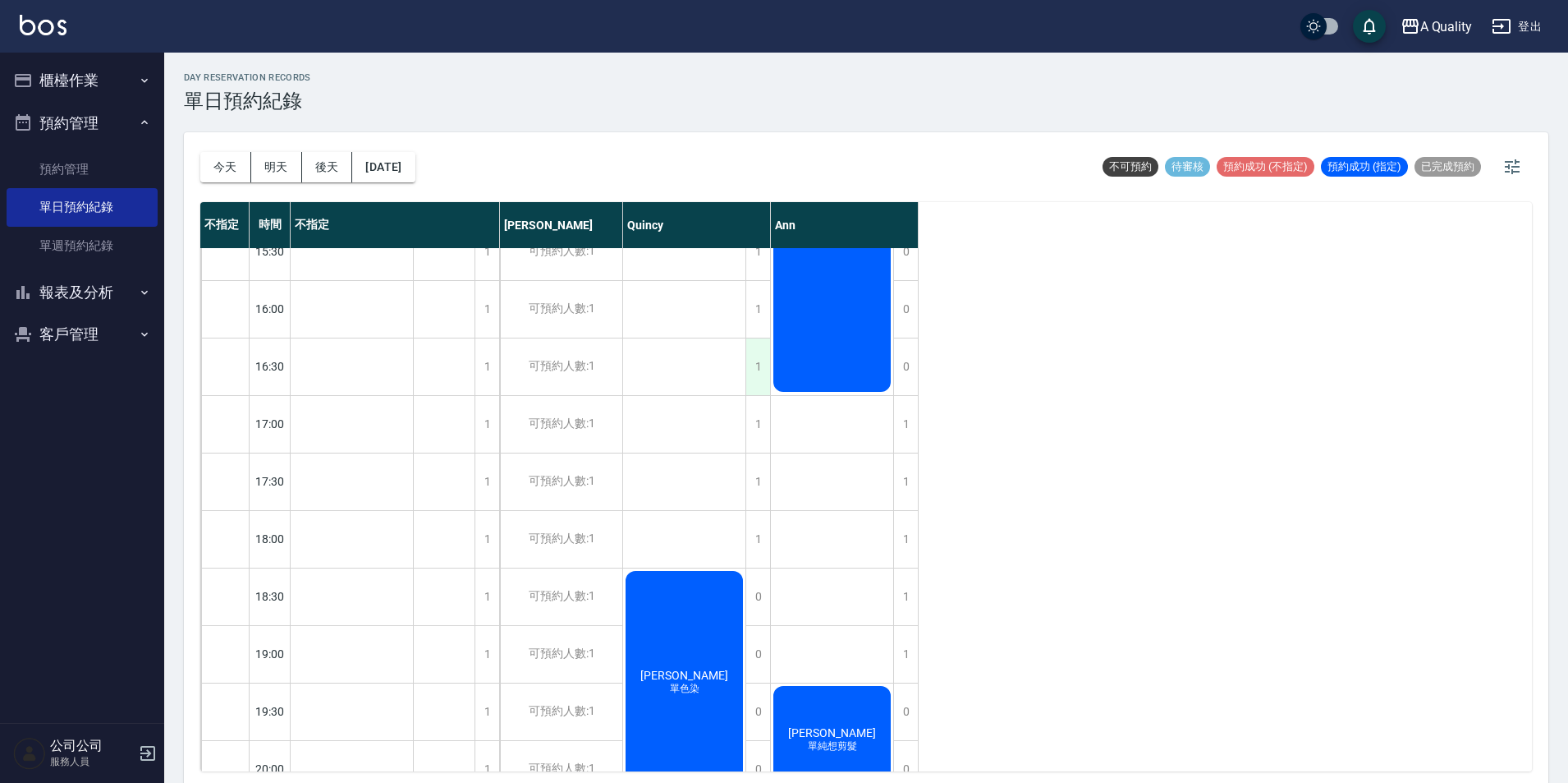
scroll to position [582, 0]
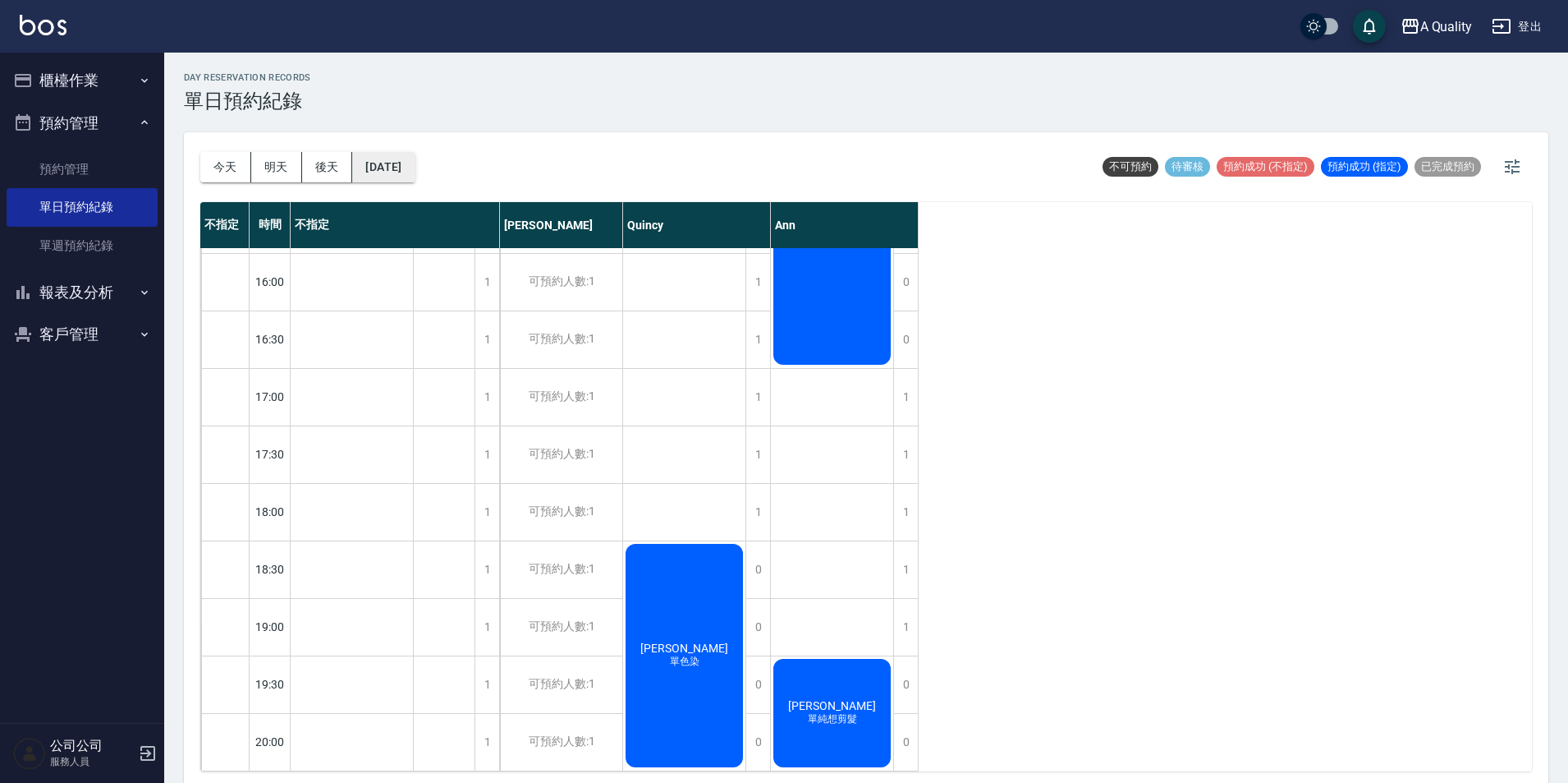
click at [408, 174] on button "[DATE]" at bounding box center [383, 167] width 63 height 30
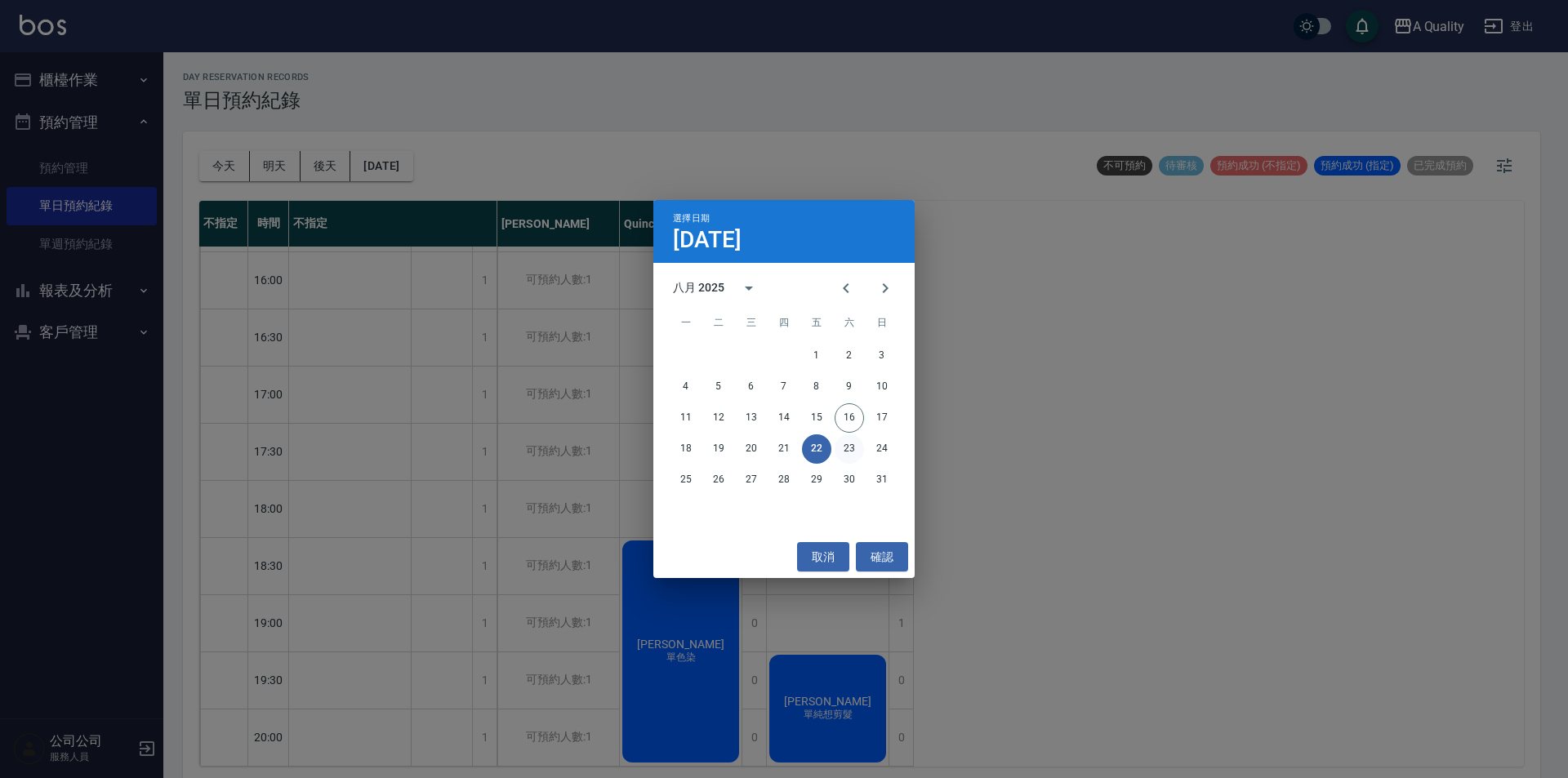
click at [848, 453] on button "23" at bounding box center [849, 449] width 29 height 29
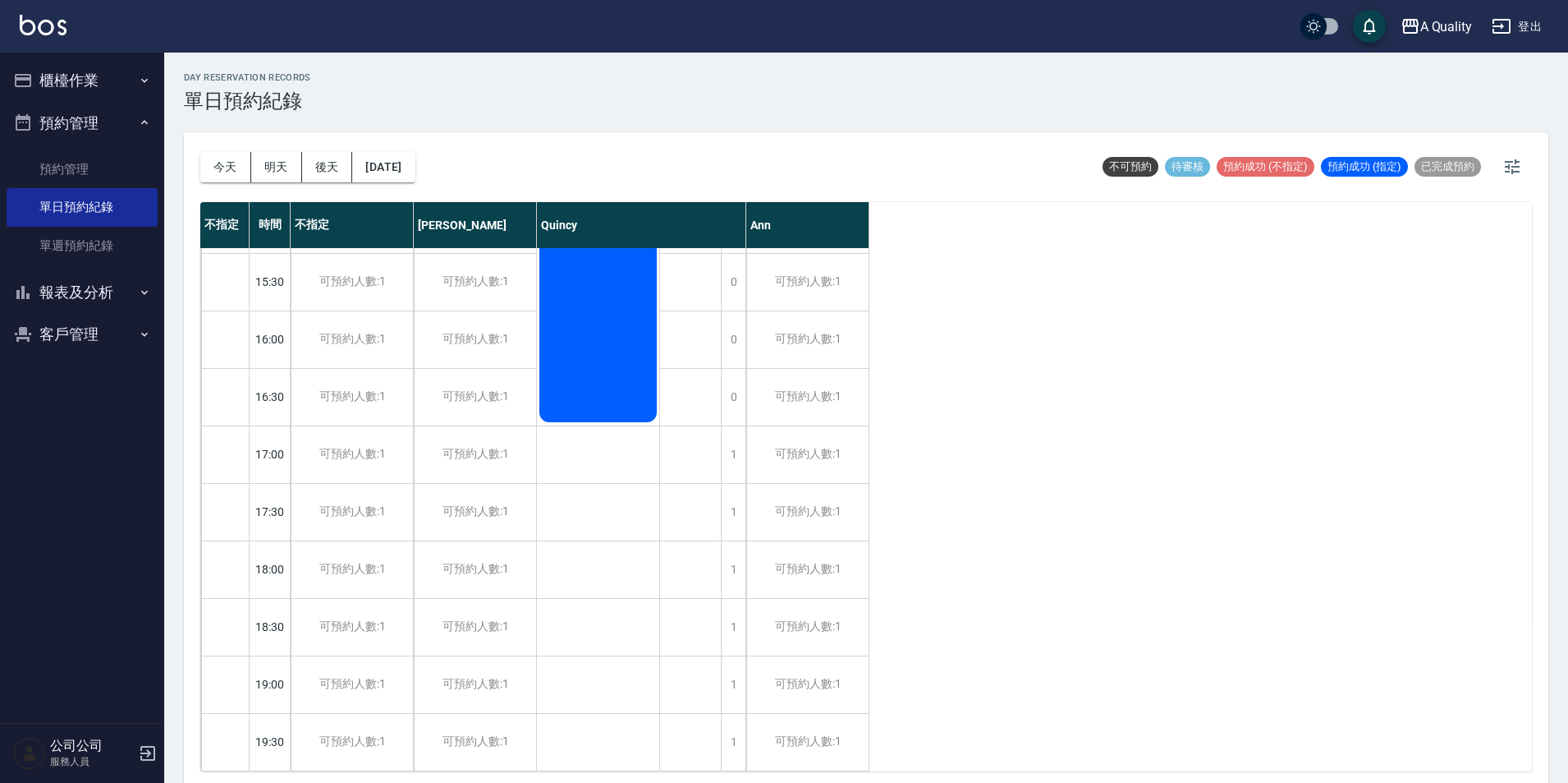
scroll to position [114, 0]
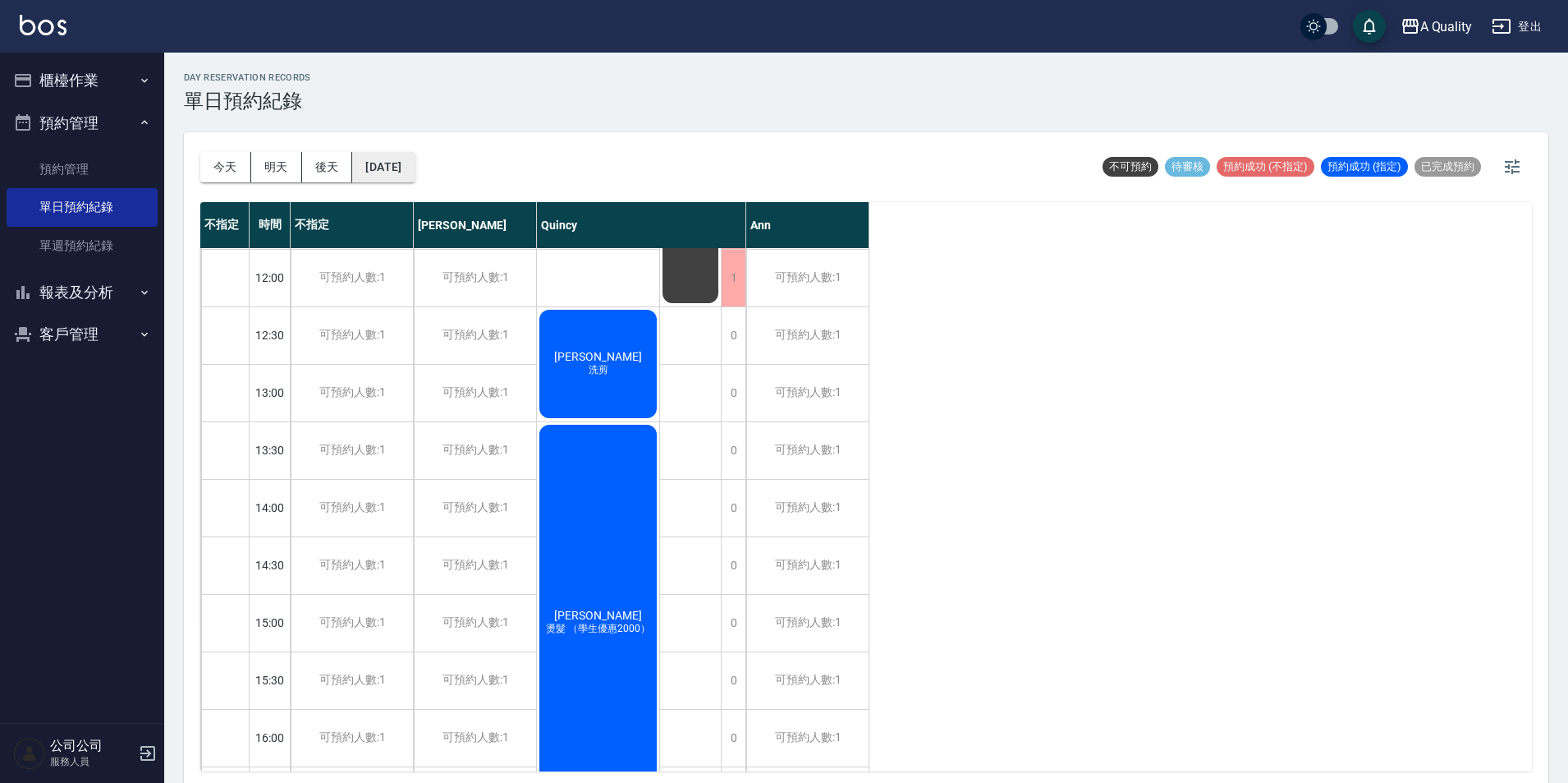
click at [407, 165] on button "[DATE]" at bounding box center [383, 167] width 63 height 30
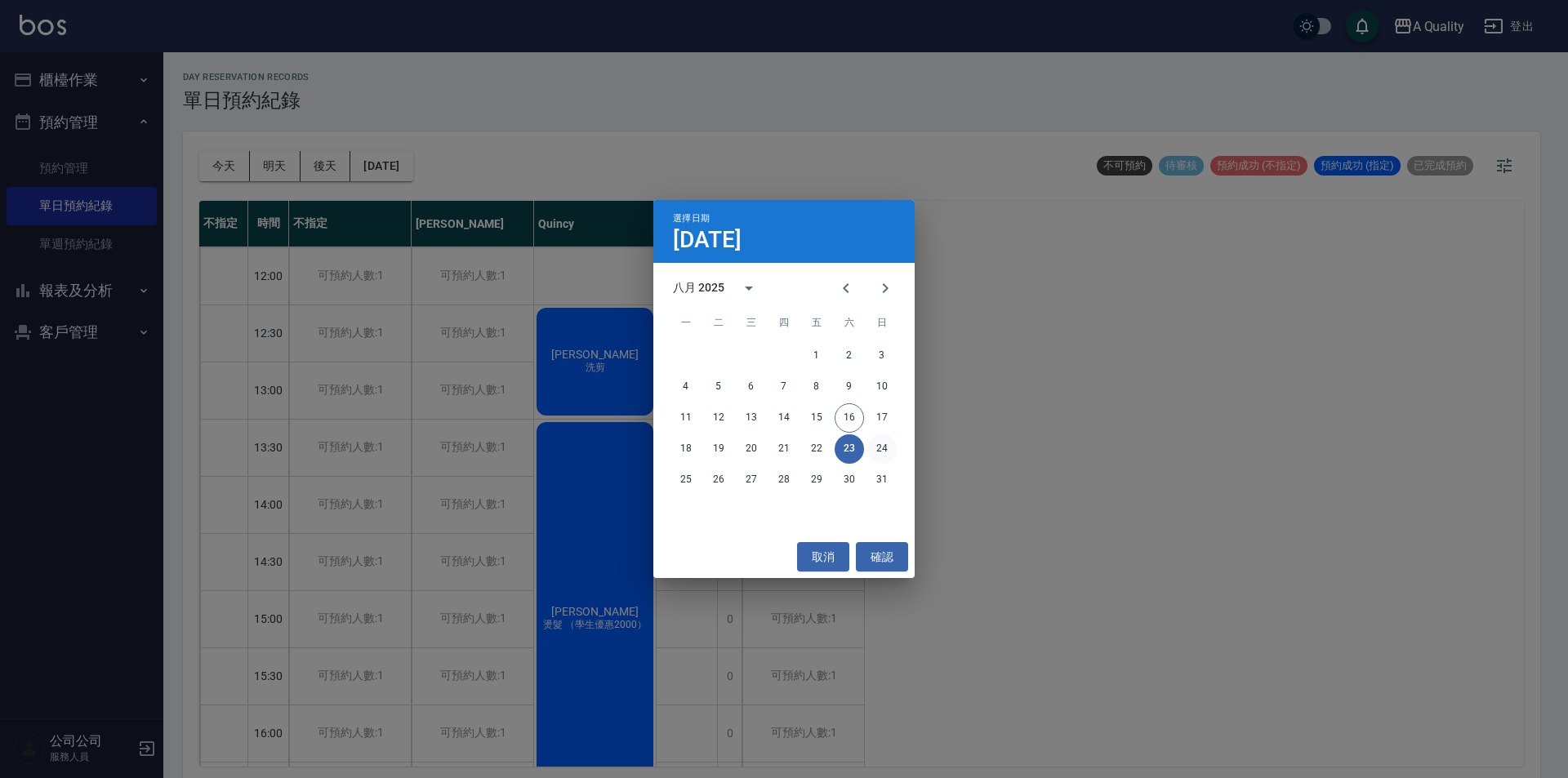
click at [886, 458] on button "24" at bounding box center [882, 449] width 29 height 29
